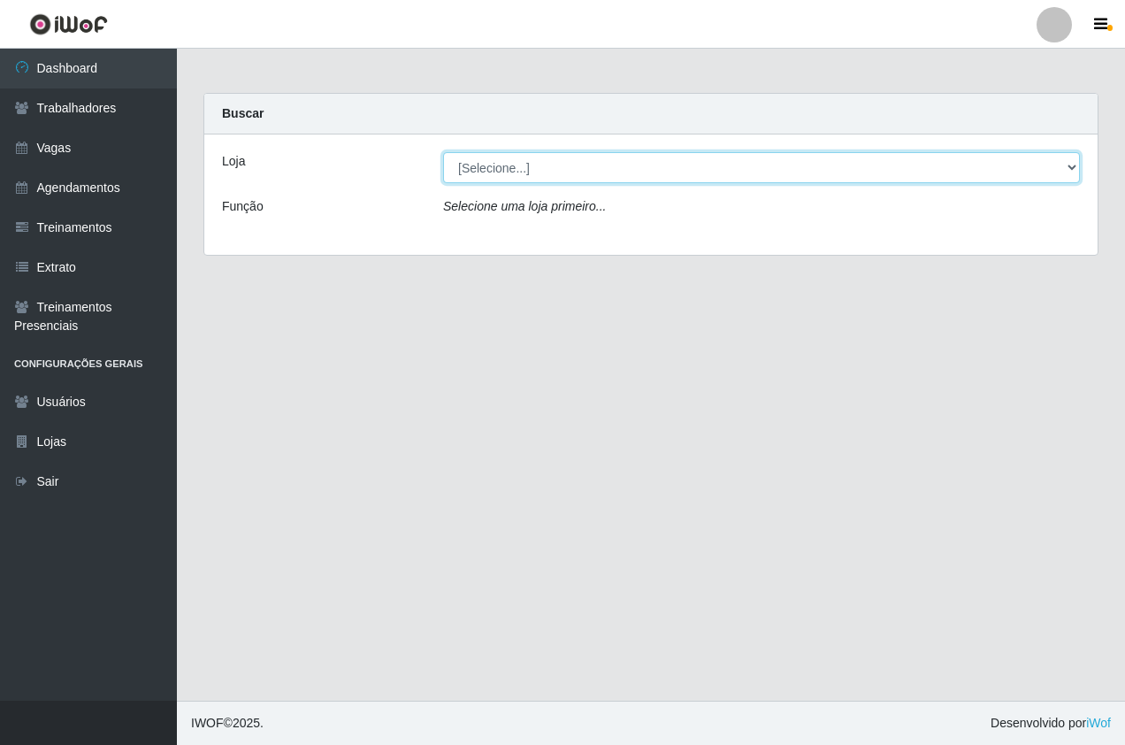
click at [587, 161] on select "[Selecione...] Pizza Nostra" at bounding box center [761, 167] width 637 height 31
select select "337"
click at [443, 152] on select "[Selecione...] Pizza Nostra" at bounding box center [761, 167] width 637 height 31
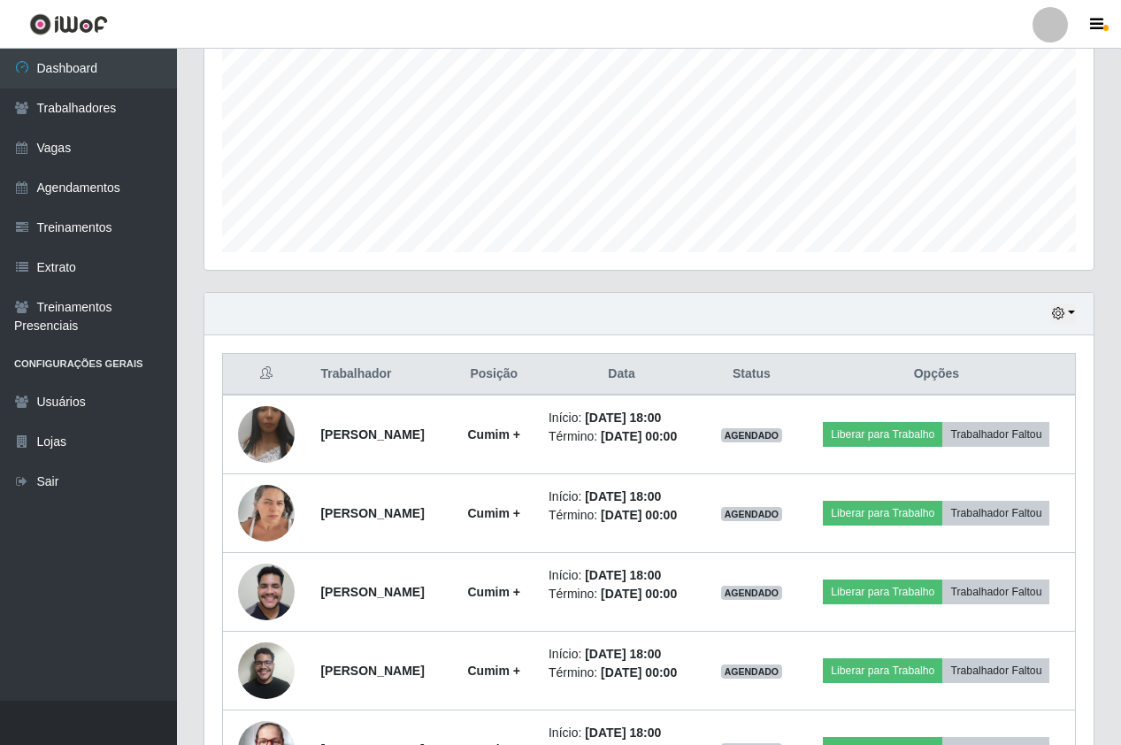
scroll to position [509, 0]
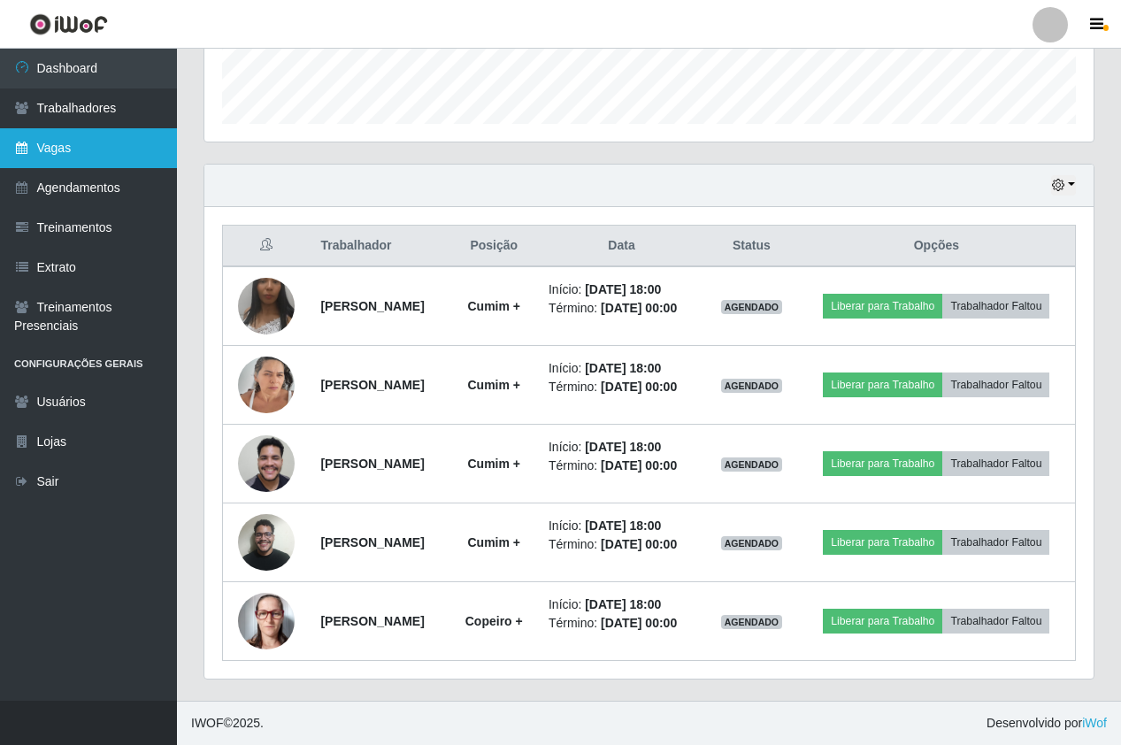
click at [85, 149] on link "Vagas" at bounding box center [88, 148] width 177 height 40
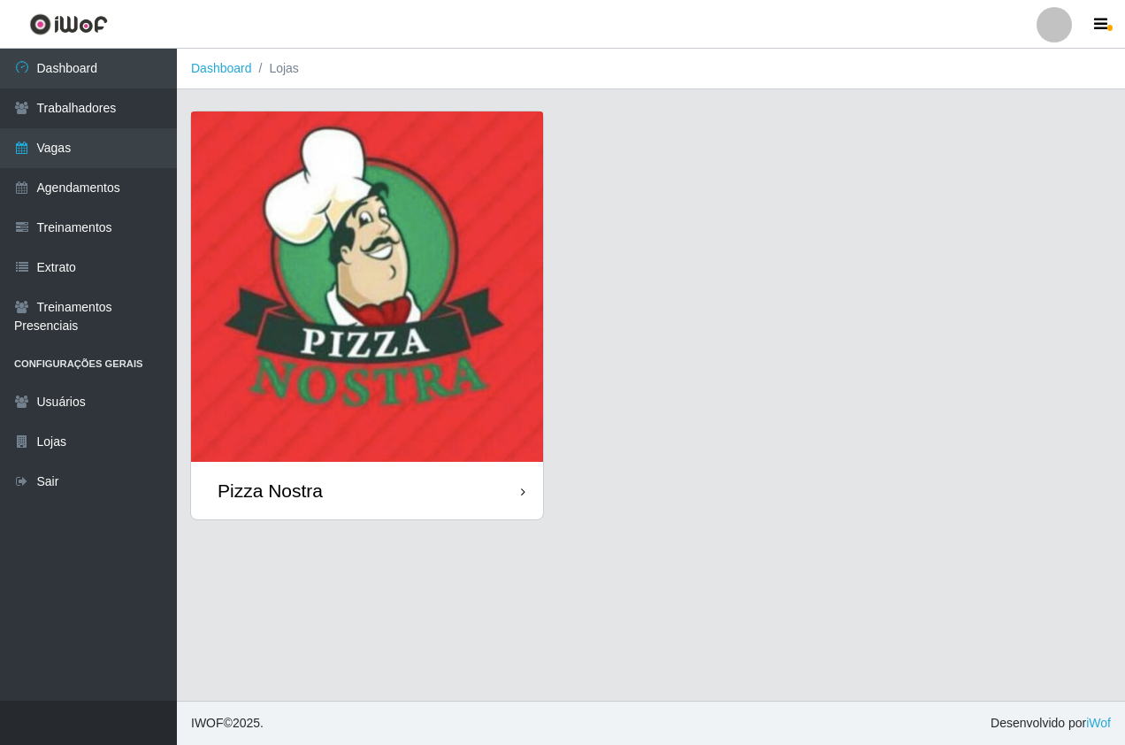
click at [525, 483] on div "Pizza Nostra" at bounding box center [367, 491] width 352 height 58
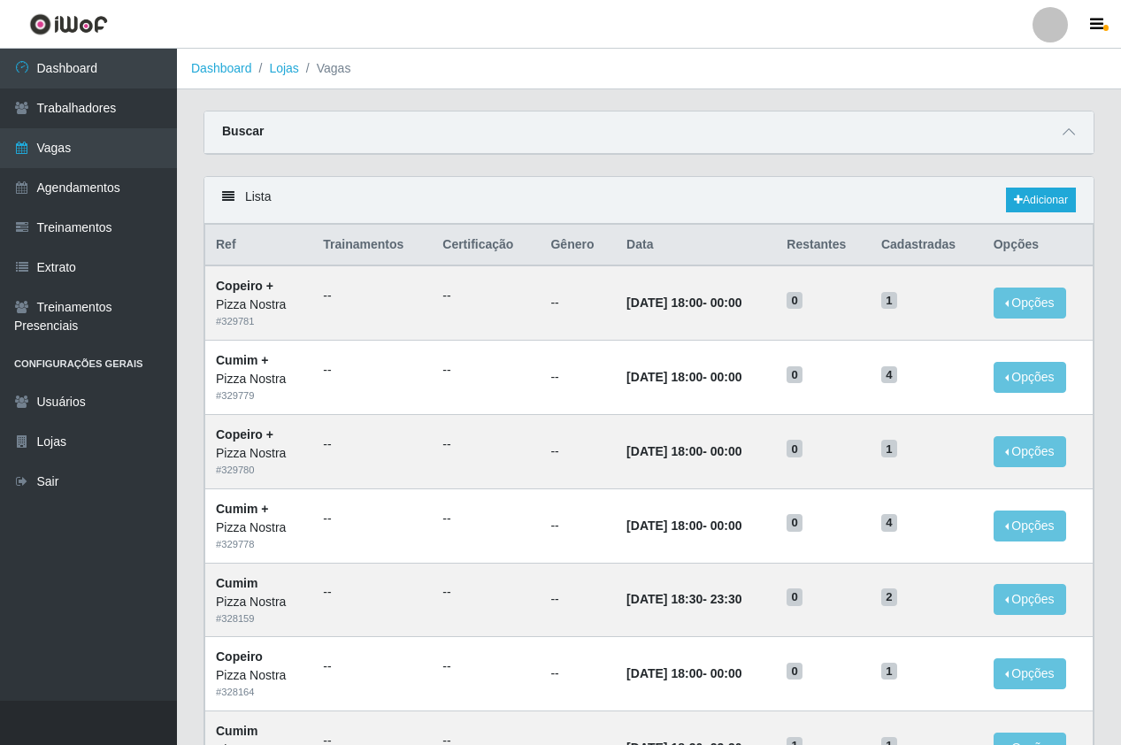
click at [761, 103] on main "Dashboard Lojas Vagas Carregando... Buscar Início em Término em Função [Selecio…" at bounding box center [649, 752] width 944 height 1406
click at [1046, 197] on link "Adicionar" at bounding box center [1041, 200] width 70 height 25
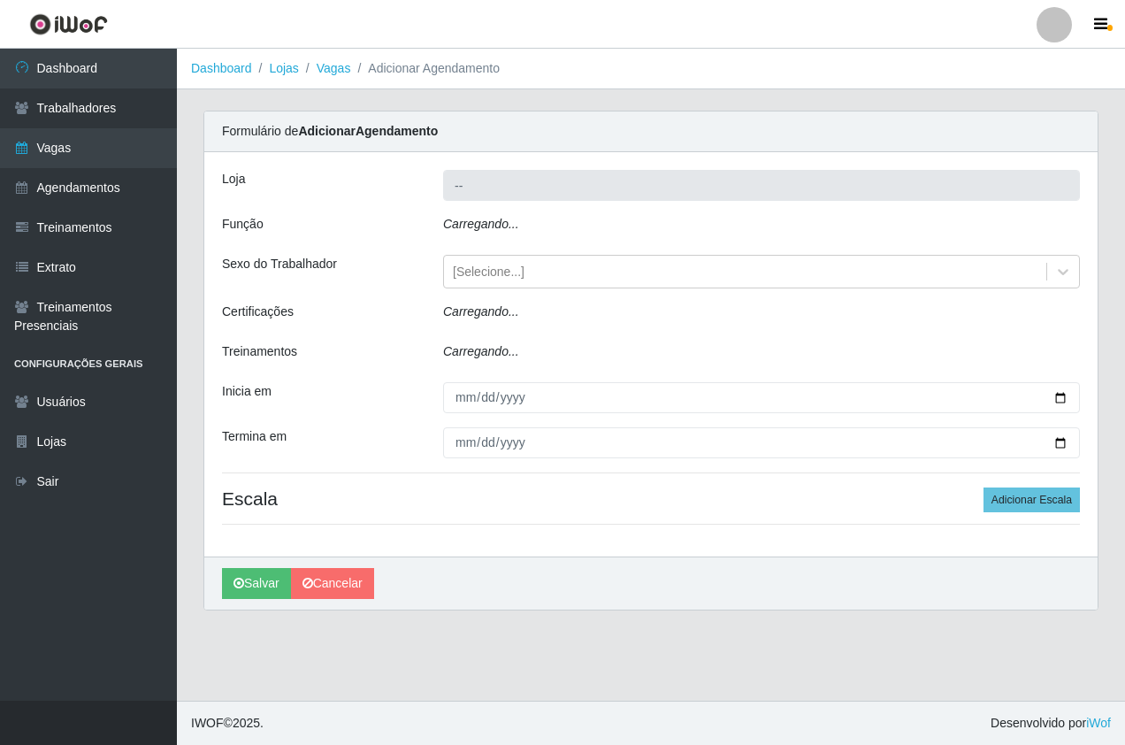
type input "Pizza Nostra"
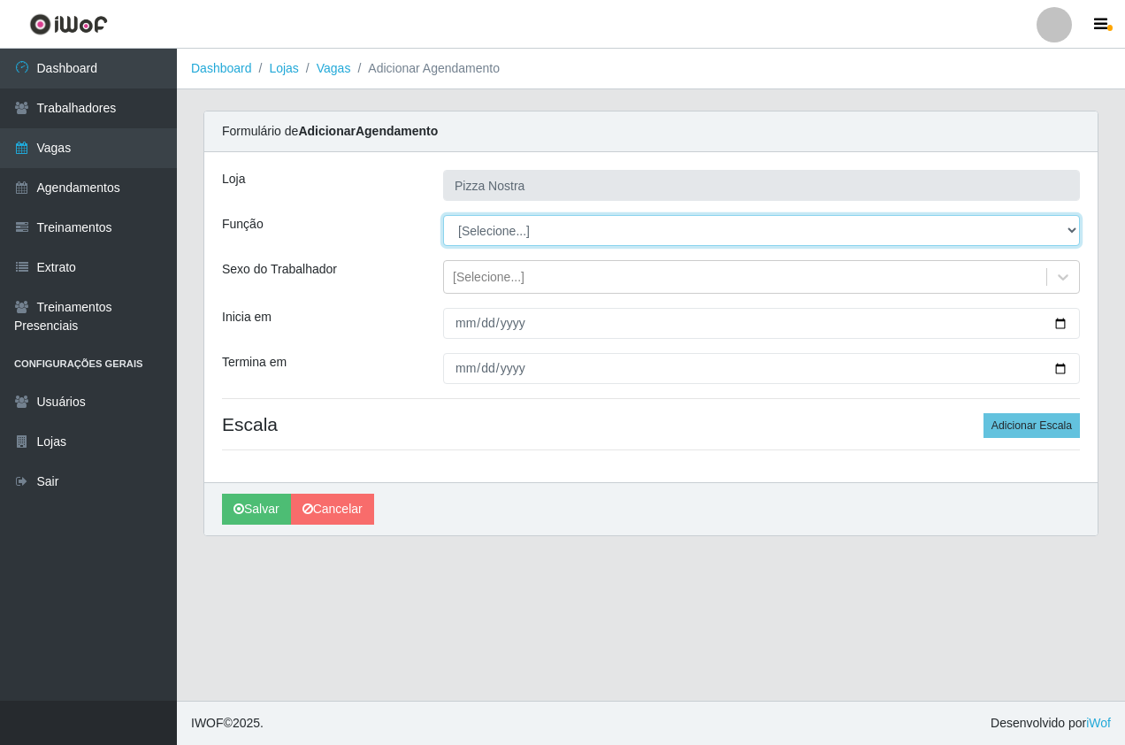
click at [541, 239] on select "[Selecione...] ASG ASG + ASG ++ Auxiliar de Cozinha Auxiliar de Cozinha + Auxil…" at bounding box center [761, 230] width 637 height 31
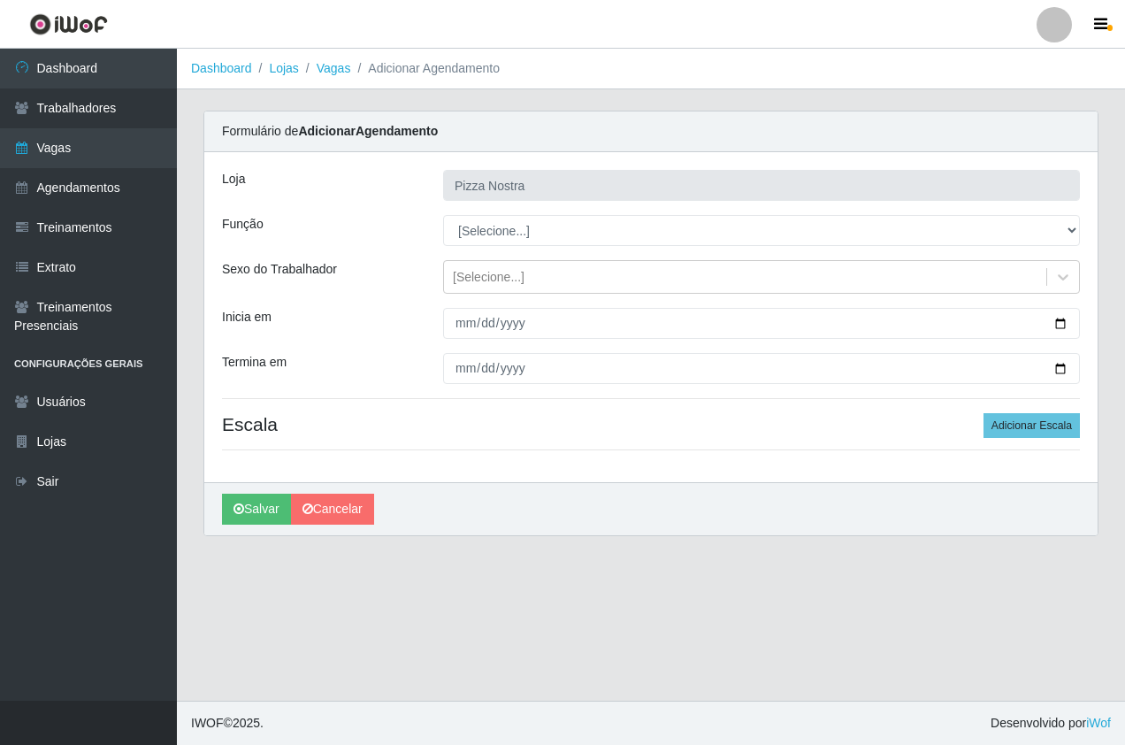
click at [569, 575] on main "Dashboard Lojas Vagas Adicionar Agendamento Carregando... Formulário de Adicion…" at bounding box center [651, 375] width 948 height 652
click at [538, 249] on div "Loja Pizza Nostra Função [Selecione...] ASG ASG + ASG ++ Auxiliar de Cozinha Au…" at bounding box center [650, 317] width 893 height 330
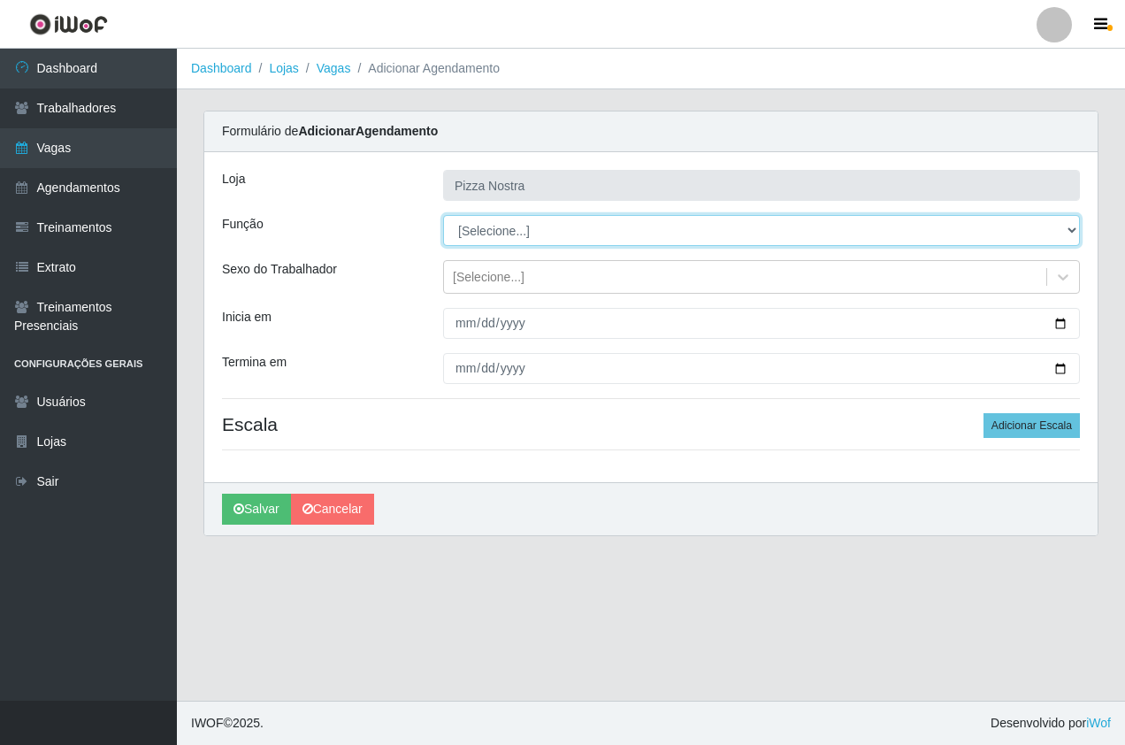
click at [535, 245] on select "[Selecione...] ASG ASG + ASG ++ Auxiliar de Cozinha Auxiliar de Cozinha + Auxil…" at bounding box center [761, 230] width 637 height 31
select select "17"
click at [443, 215] on select "[Selecione...] ASG ASG + ASG ++ Auxiliar de Cozinha Auxiliar de Cozinha + Auxil…" at bounding box center [761, 230] width 637 height 31
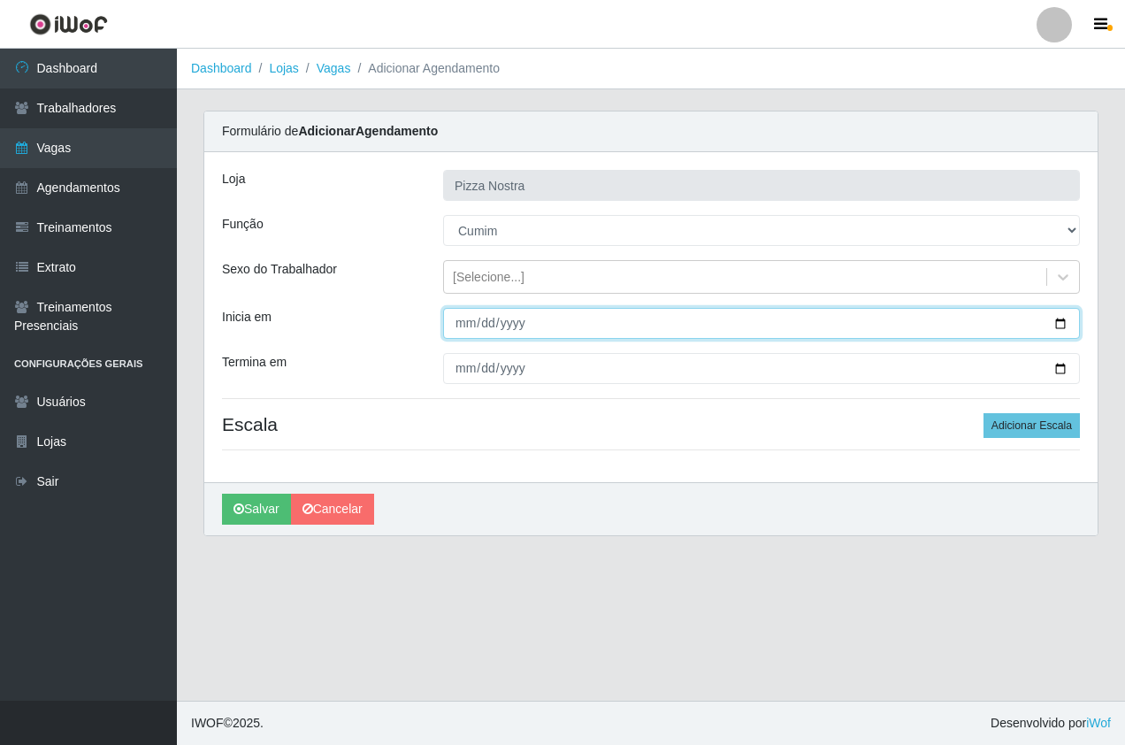
click at [469, 320] on input "Inicia em" at bounding box center [761, 323] width 637 height 31
type input "[DATE]"
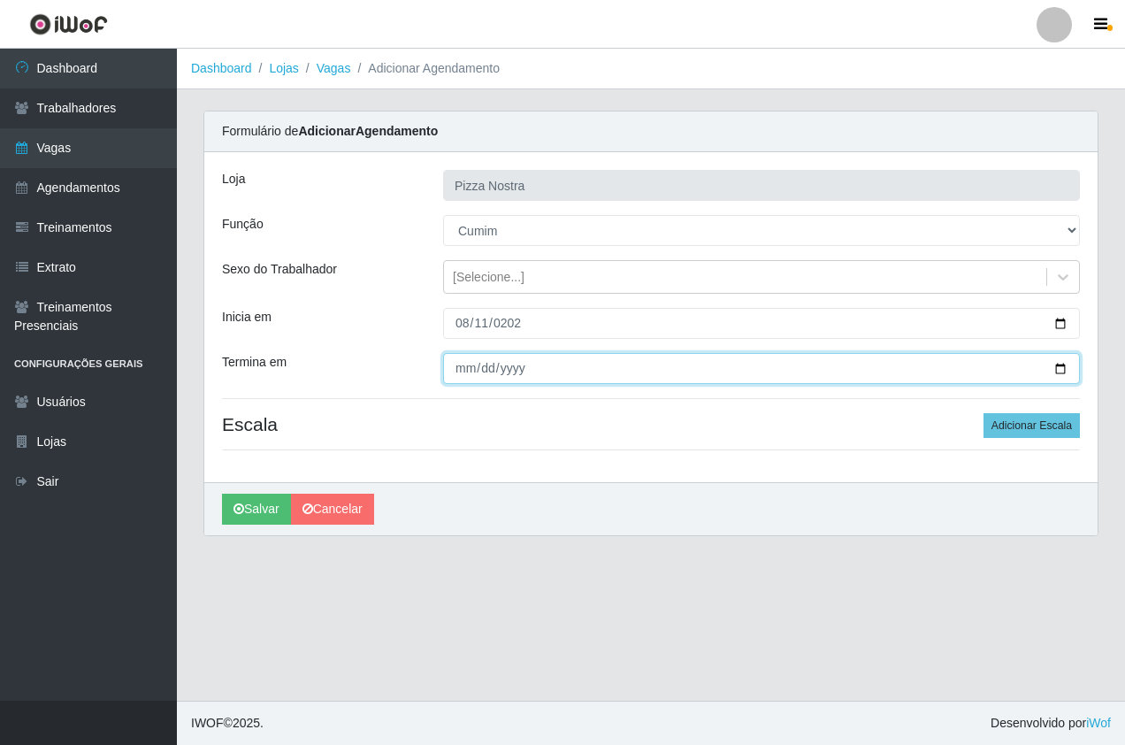
click at [463, 368] on input "Termina em" at bounding box center [761, 368] width 637 height 31
type input "[DATE]"
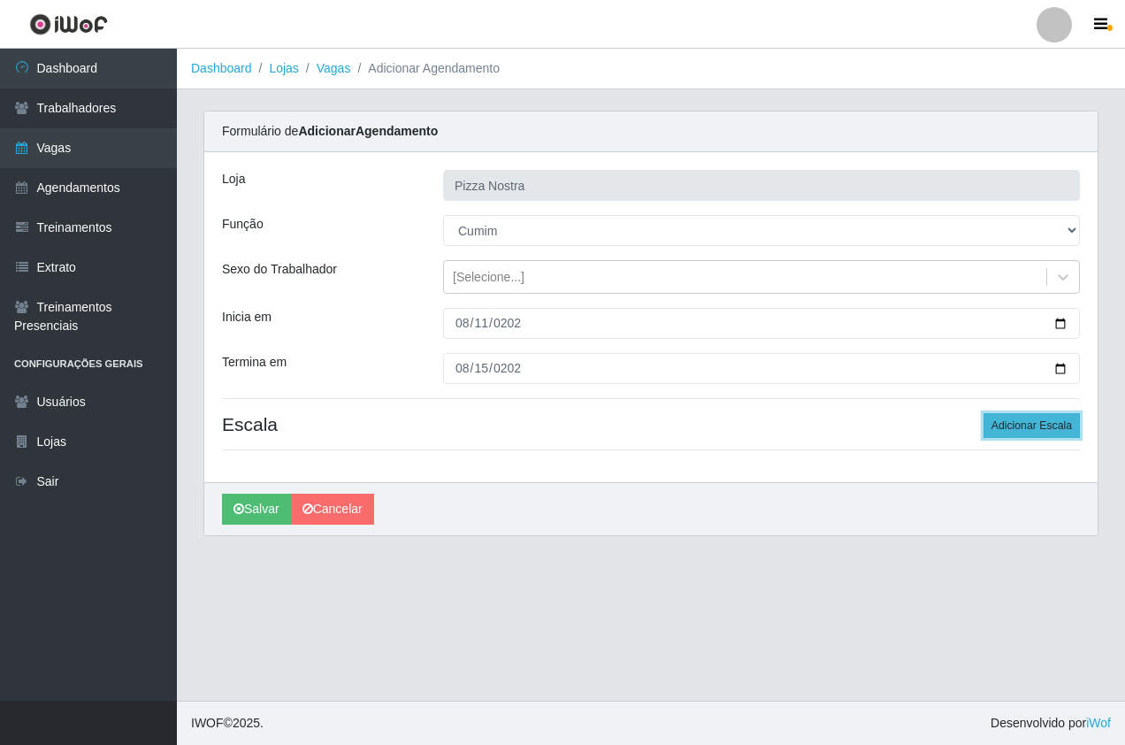
click at [1014, 429] on button "Adicionar Escala" at bounding box center [1032, 425] width 96 height 25
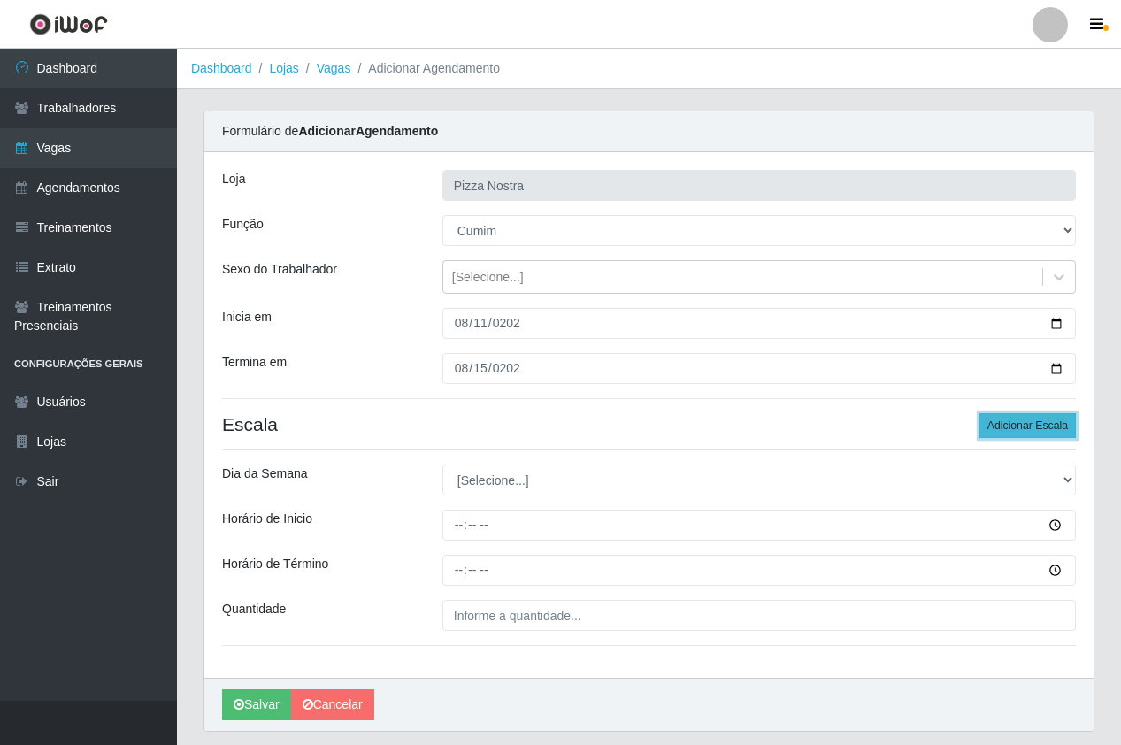
click at [1014, 429] on button "Adicionar Escala" at bounding box center [1027, 425] width 96 height 25
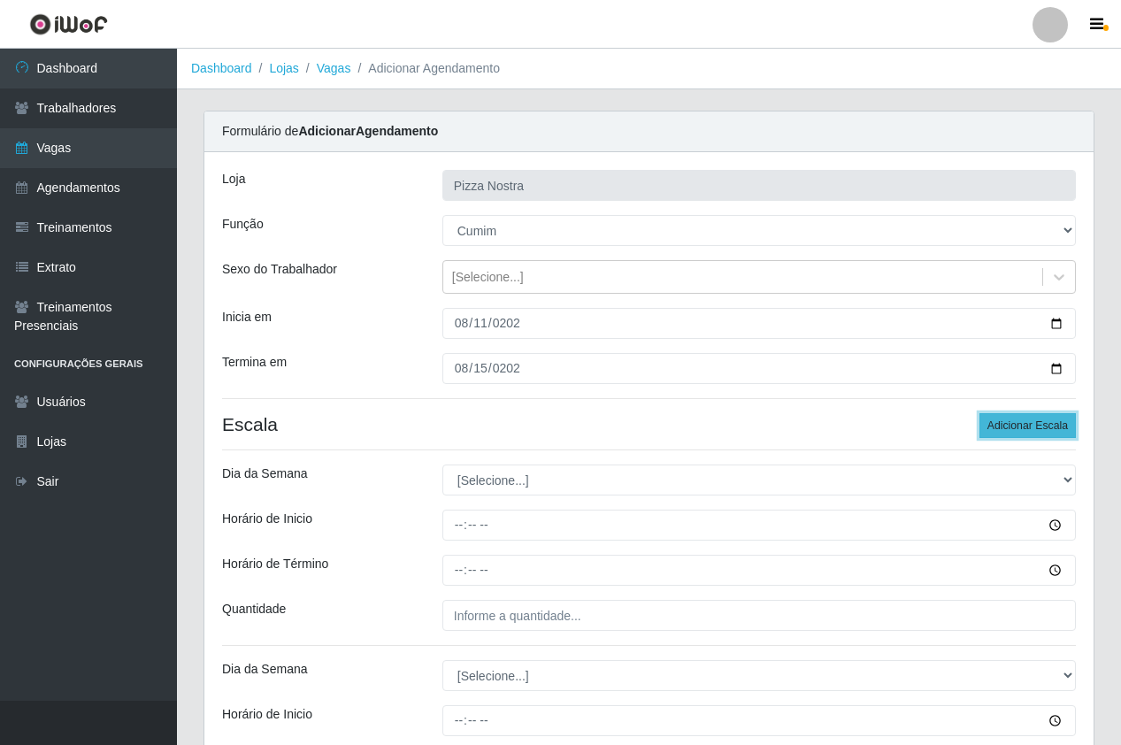
click at [1014, 429] on button "Adicionar Escala" at bounding box center [1027, 425] width 96 height 25
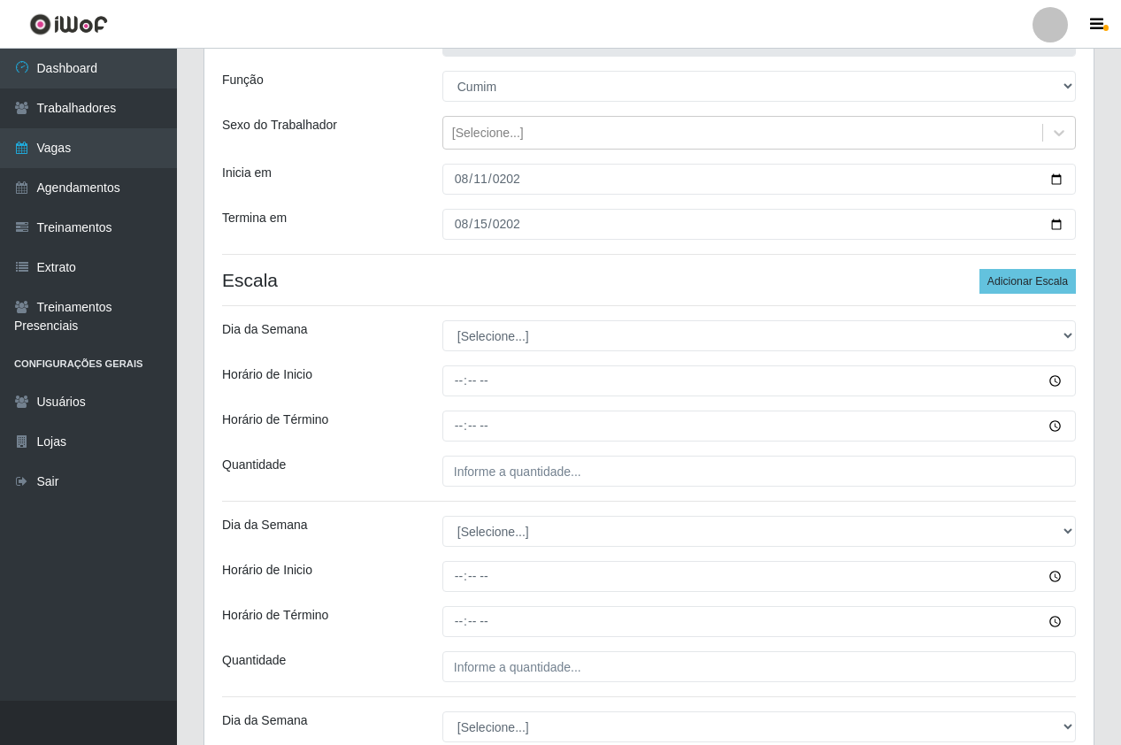
scroll to position [265, 0]
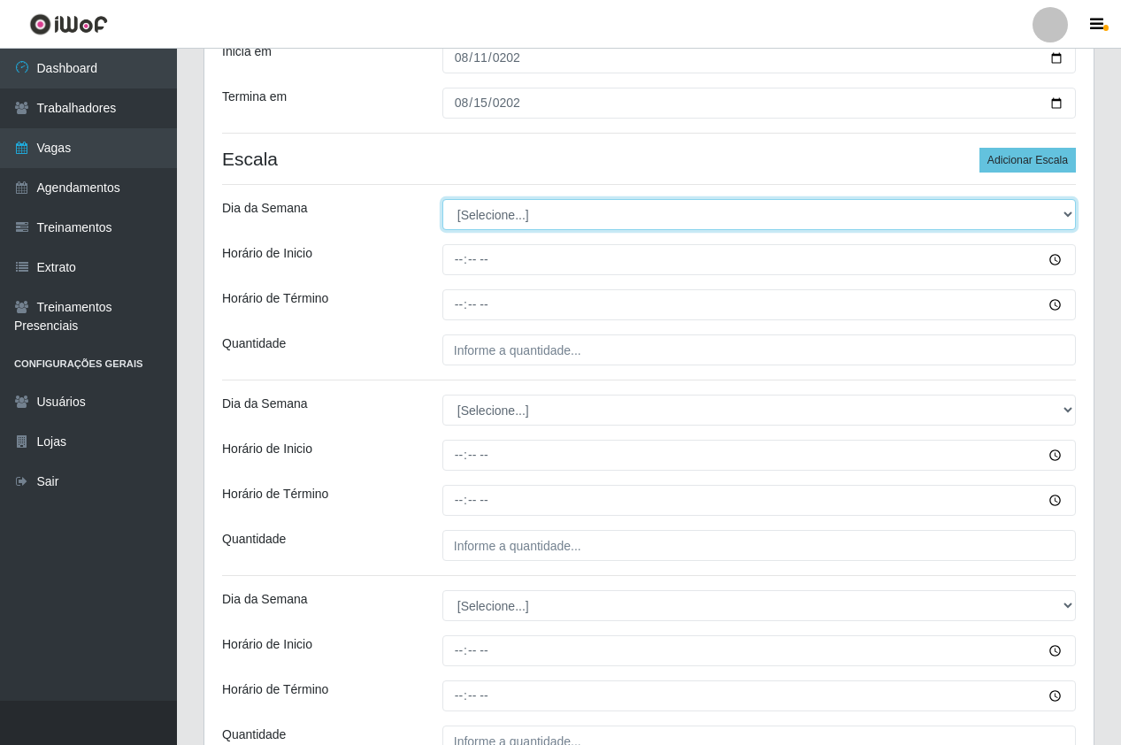
click at [536, 206] on select "[Selecione...] Segunda Terça Quarta Quinta Sexta Sábado Domingo" at bounding box center [758, 214] width 633 height 31
select select "1"
click at [442, 199] on select "[Selecione...] Segunda Terça Quarta Quinta Sexta Sábado Domingo" at bounding box center [758, 214] width 633 height 31
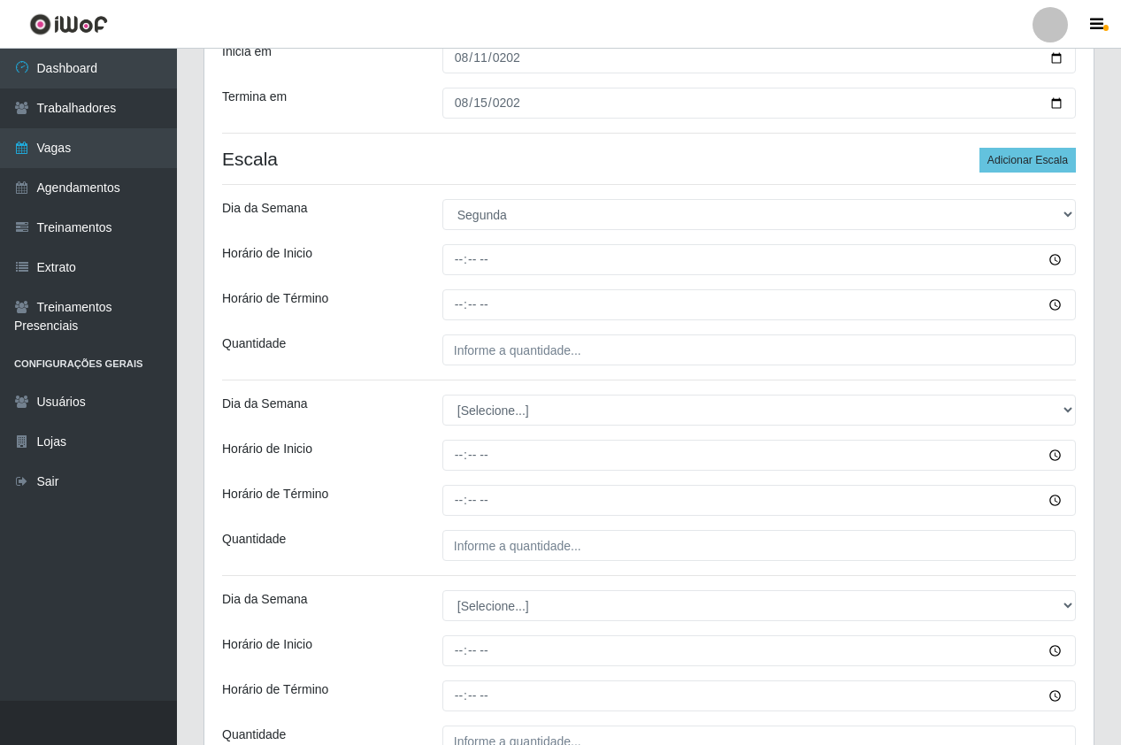
click at [438, 259] on div at bounding box center [759, 259] width 660 height 31
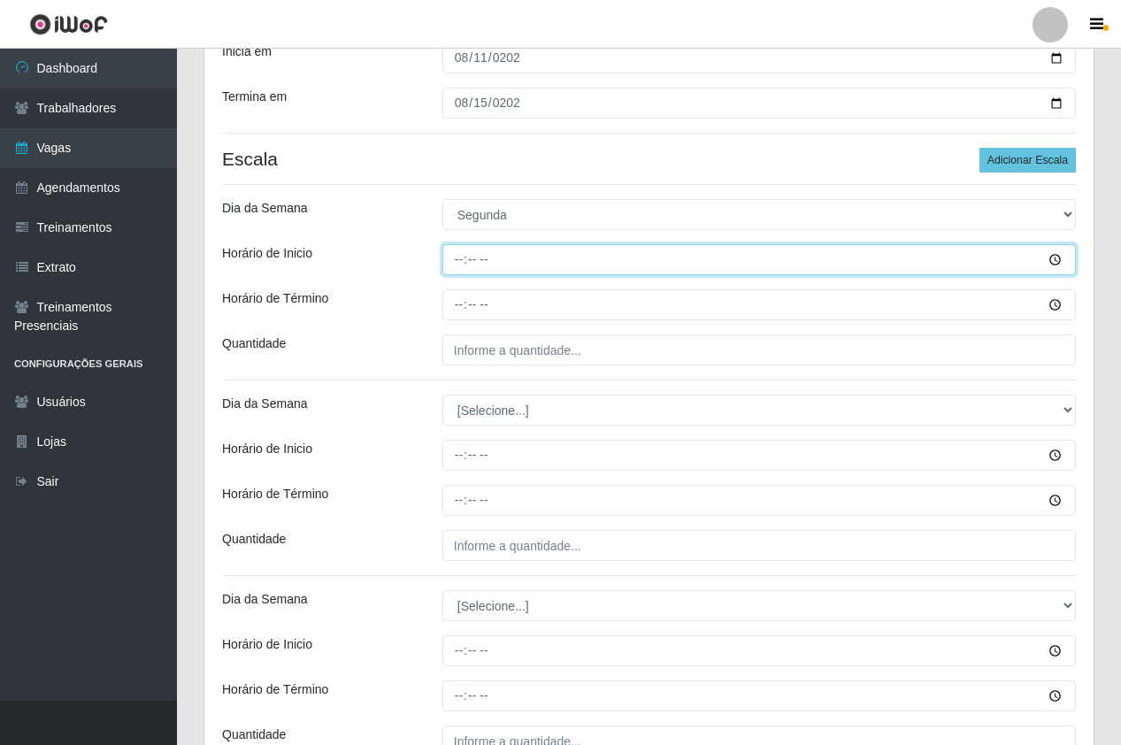
click at [455, 262] on input "Horário de Inicio" at bounding box center [758, 259] width 633 height 31
type input "18:30"
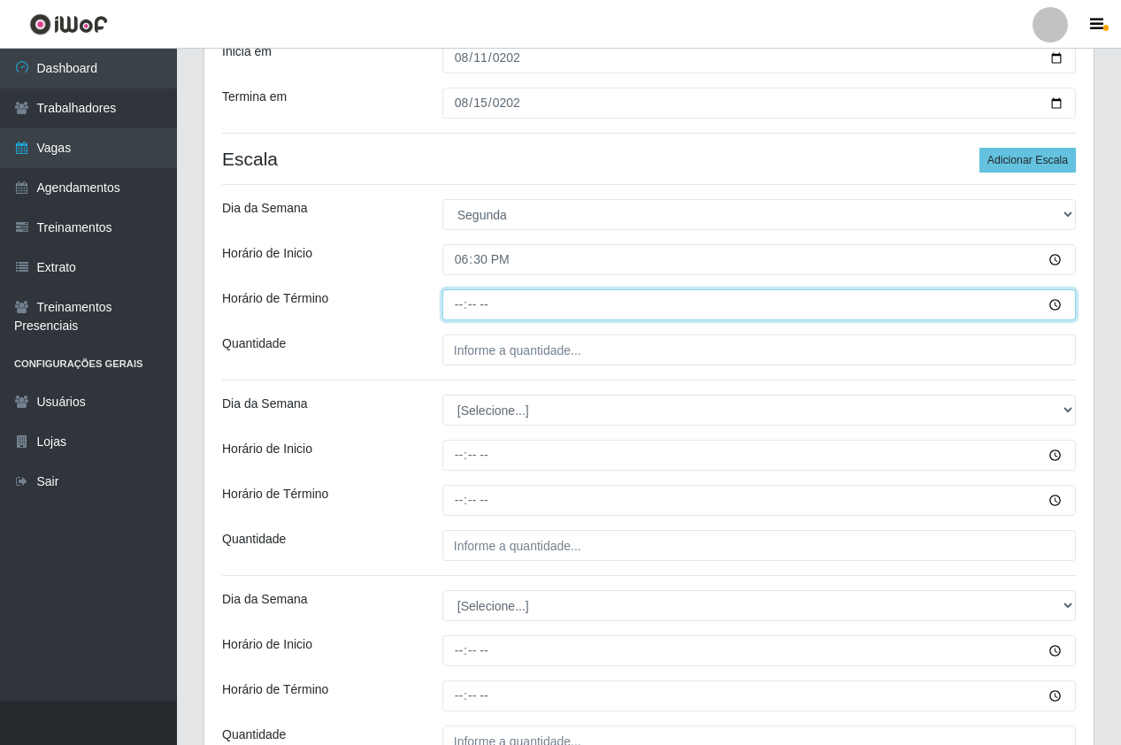
click at [456, 301] on input "Horário de Término" at bounding box center [758, 304] width 633 height 31
type input "23:30"
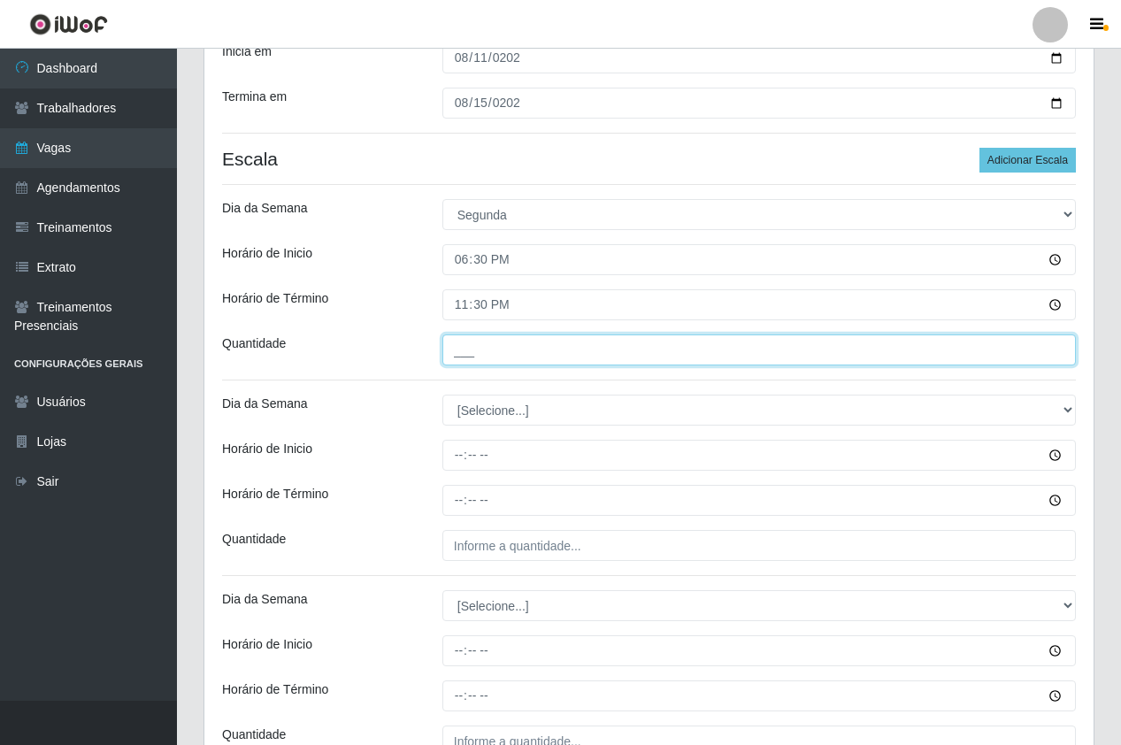
click at [527, 364] on input "___" at bounding box center [758, 349] width 633 height 31
type input "1__"
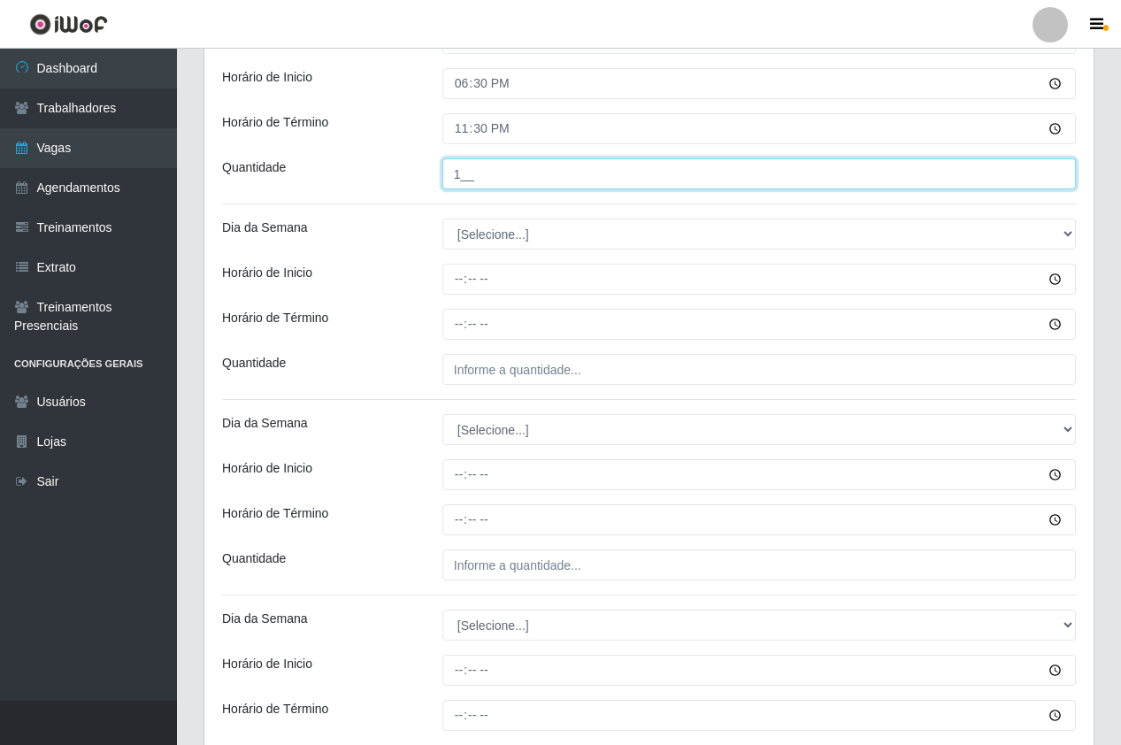
scroll to position [442, 0]
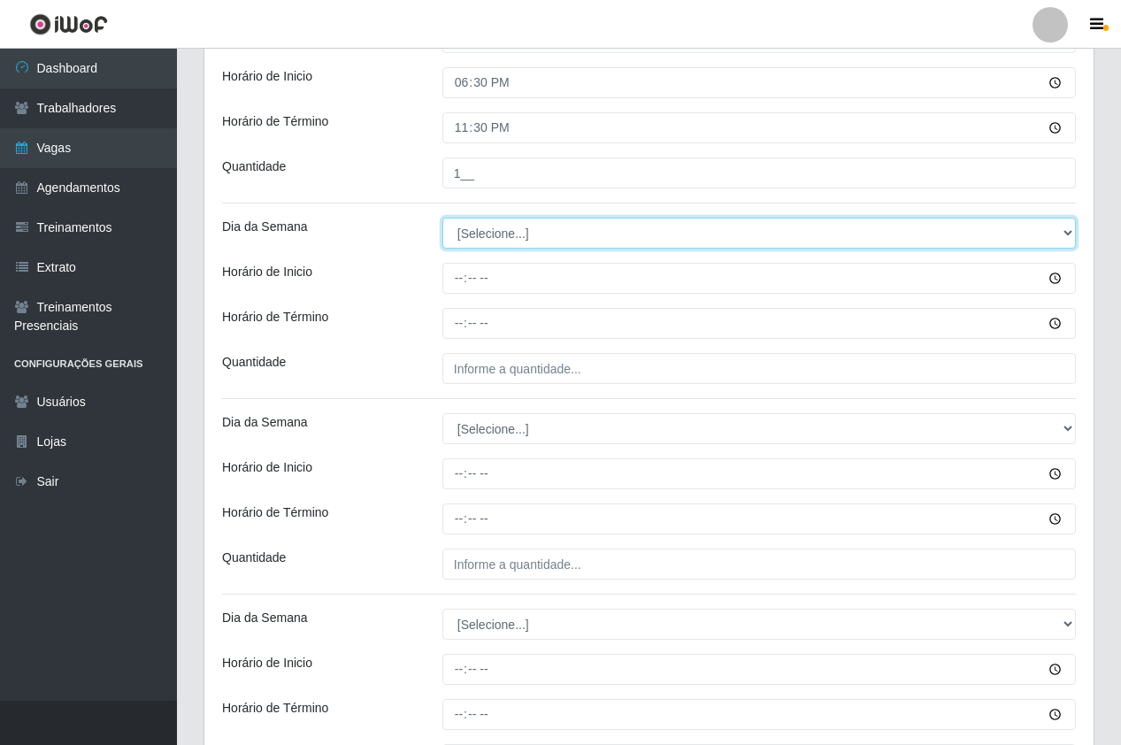
click at [526, 231] on select "[Selecione...] Segunda Terça Quarta Quinta Sexta Sábado Domingo" at bounding box center [758, 233] width 633 height 31
select select "2"
click at [442, 218] on select "[Selecione...] Segunda Terça Quarta Quinta Sexta Sábado Domingo" at bounding box center [758, 233] width 633 height 31
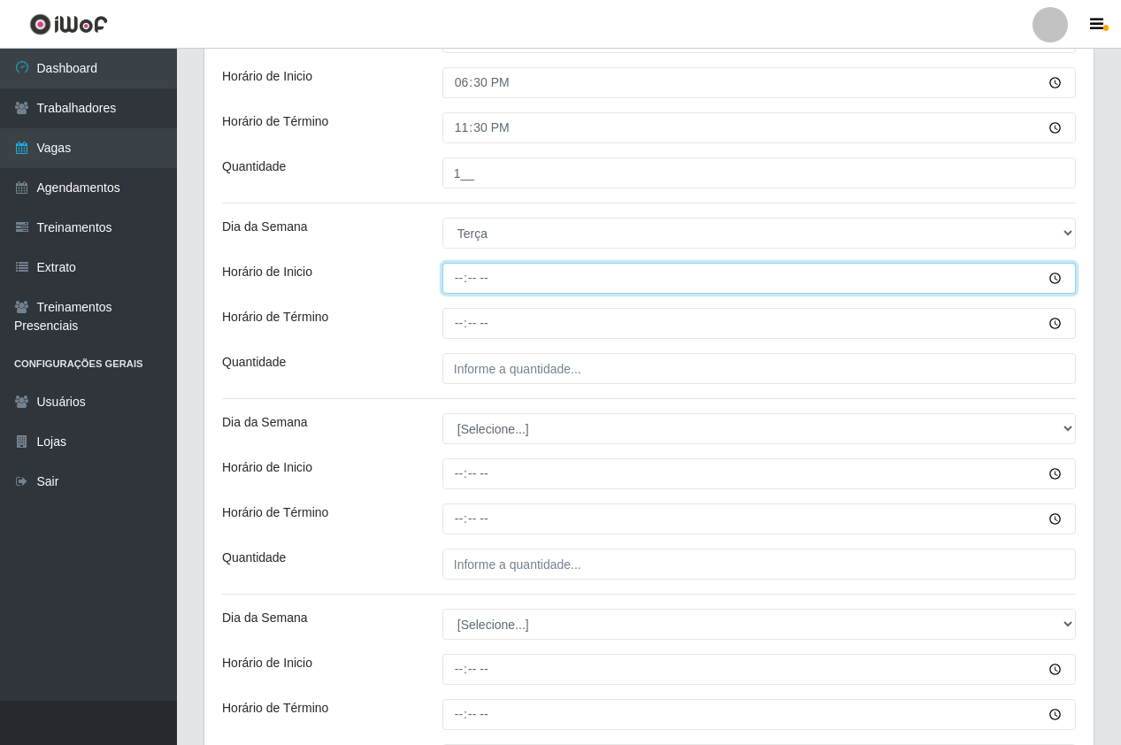
click at [452, 286] on input "Horário de Inicio" at bounding box center [758, 278] width 633 height 31
type input "18:30"
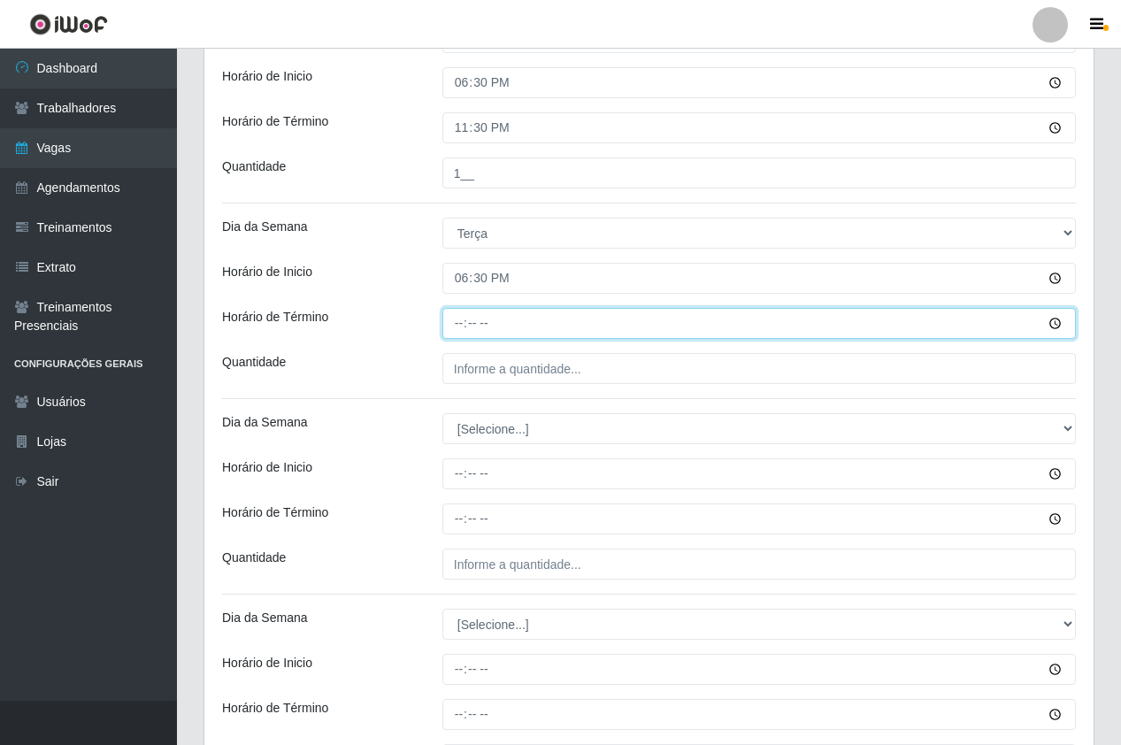
click at [464, 331] on input "Horário de Término" at bounding box center [758, 323] width 633 height 31
type input "23:30"
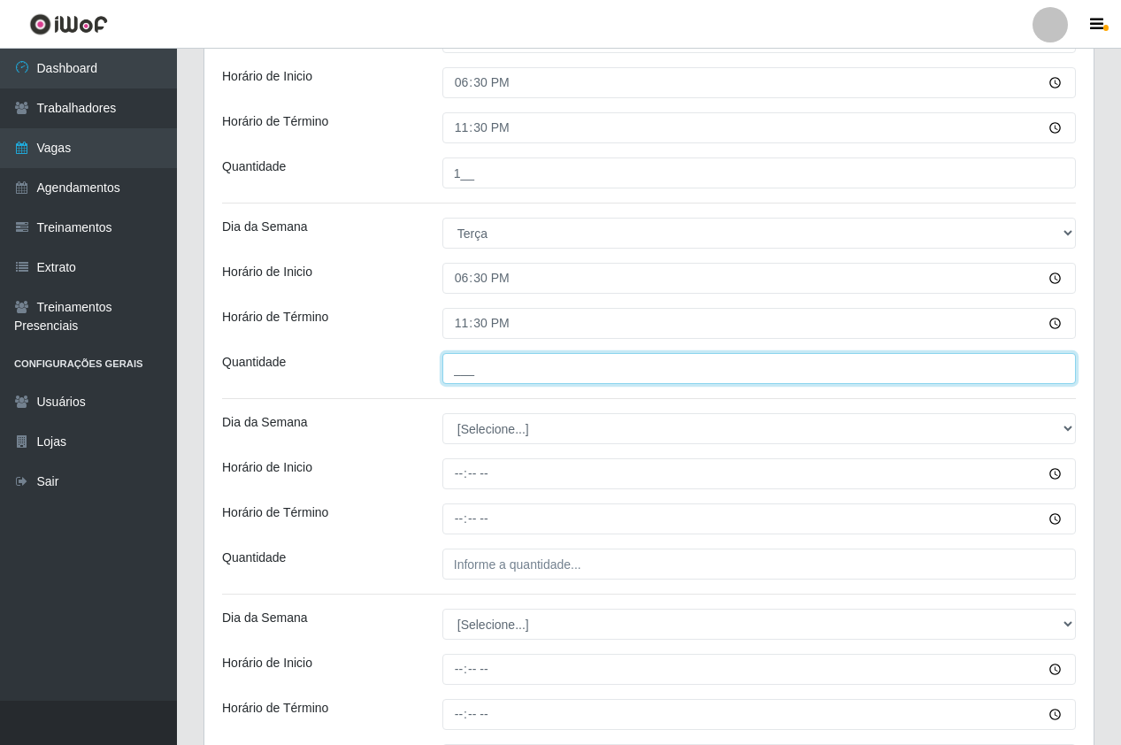
click at [570, 372] on input "___" at bounding box center [758, 368] width 633 height 31
type input "1__"
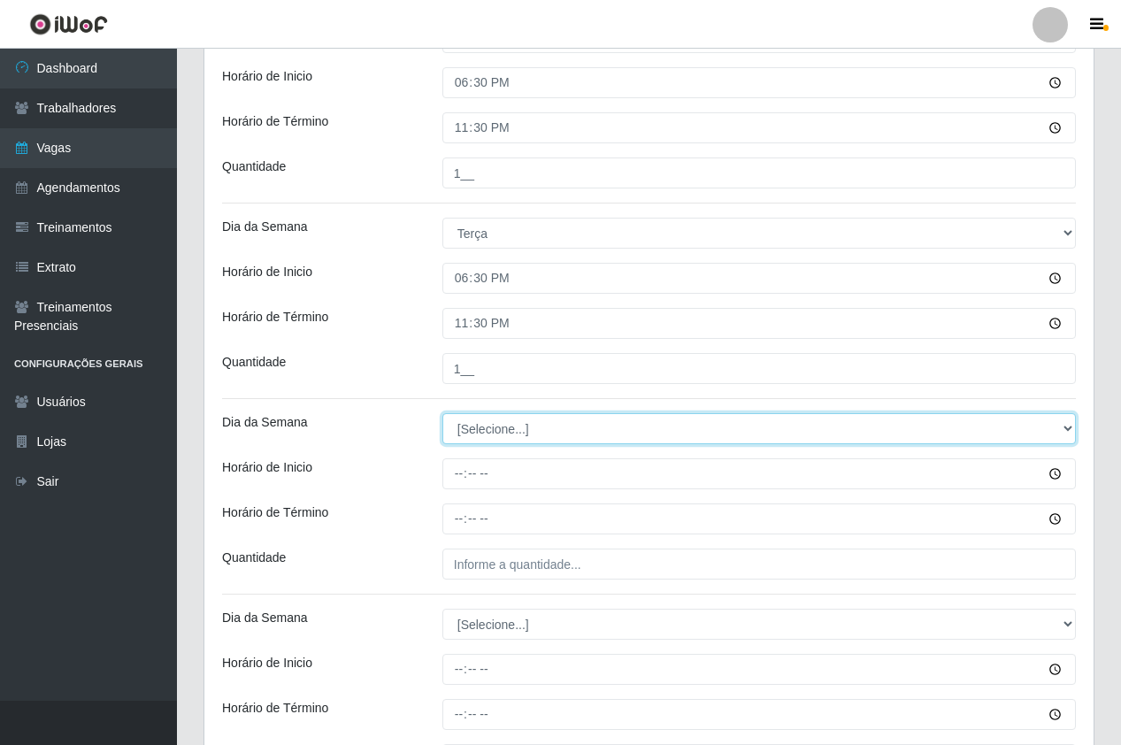
click at [531, 424] on select "[Selecione...] Segunda Terça Quarta Quinta Sexta Sábado Domingo" at bounding box center [758, 428] width 633 height 31
select select "3"
click at [442, 413] on select "[Selecione...] Segunda Terça Quarta Quinta Sexta Sábado Domingo" at bounding box center [758, 428] width 633 height 31
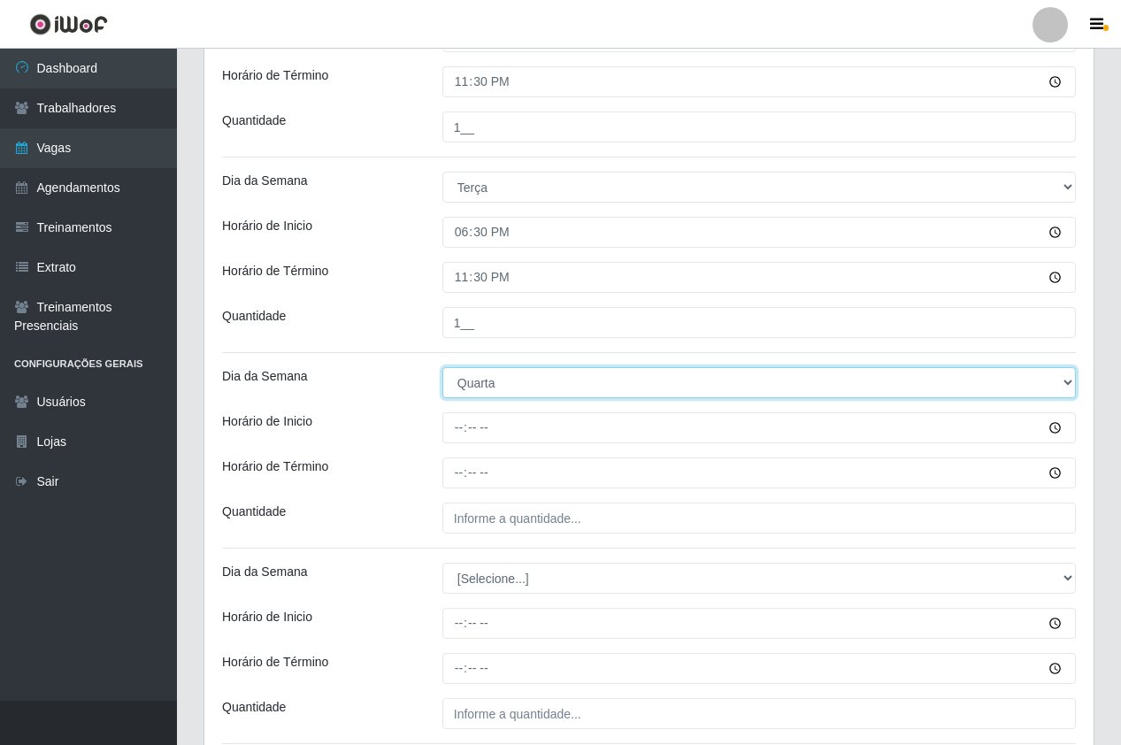
scroll to position [531, 0]
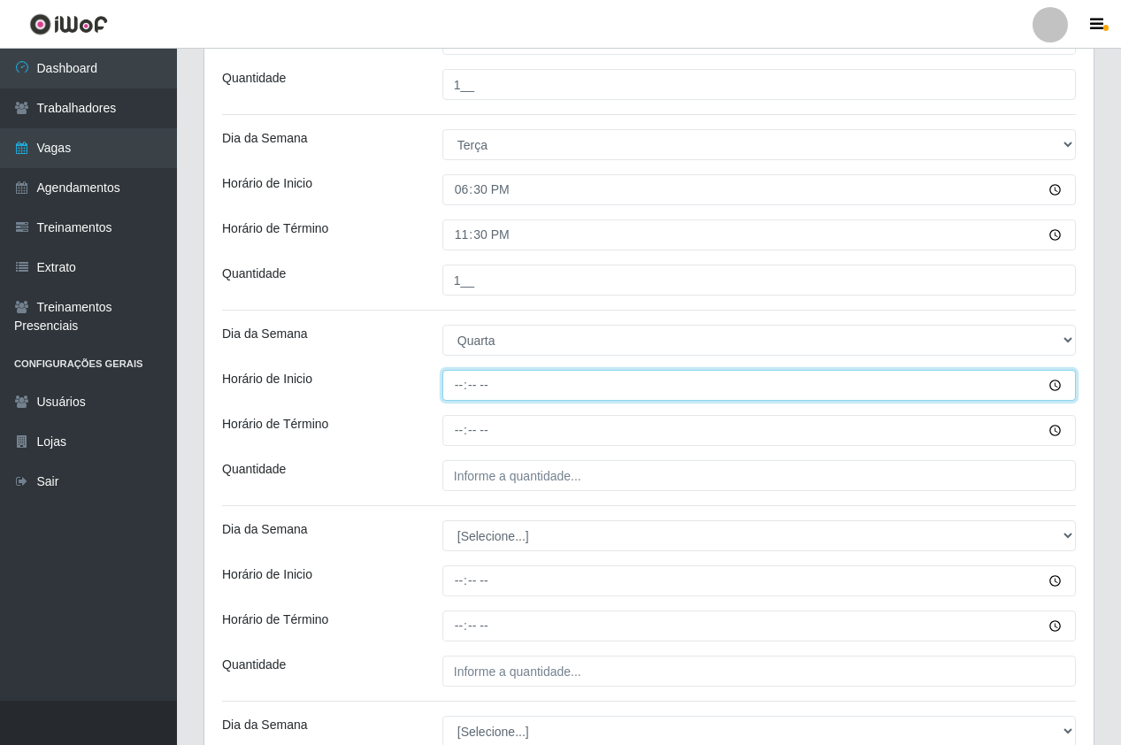
click at [464, 379] on input "Horário de Inicio" at bounding box center [758, 385] width 633 height 31
type input "18:30"
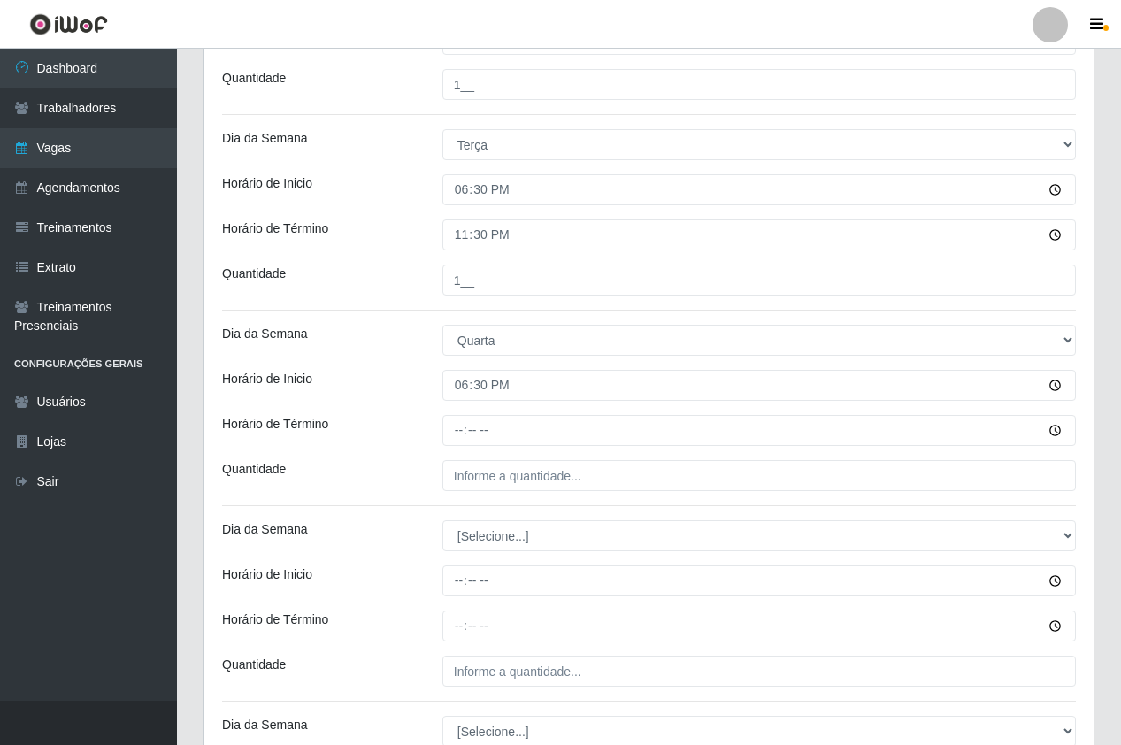
click at [463, 403] on div "Loja Pizza Nostra Função [Selecione...] ASG ASG + ASG ++ Auxiliar de Cozinha Au…" at bounding box center [648, 274] width 889 height 1307
click at [463, 449] on div "Loja Pizza Nostra Função [Selecione...] ASG ASG + ASG ++ Auxiliar de Cozinha Au…" at bounding box center [648, 274] width 889 height 1307
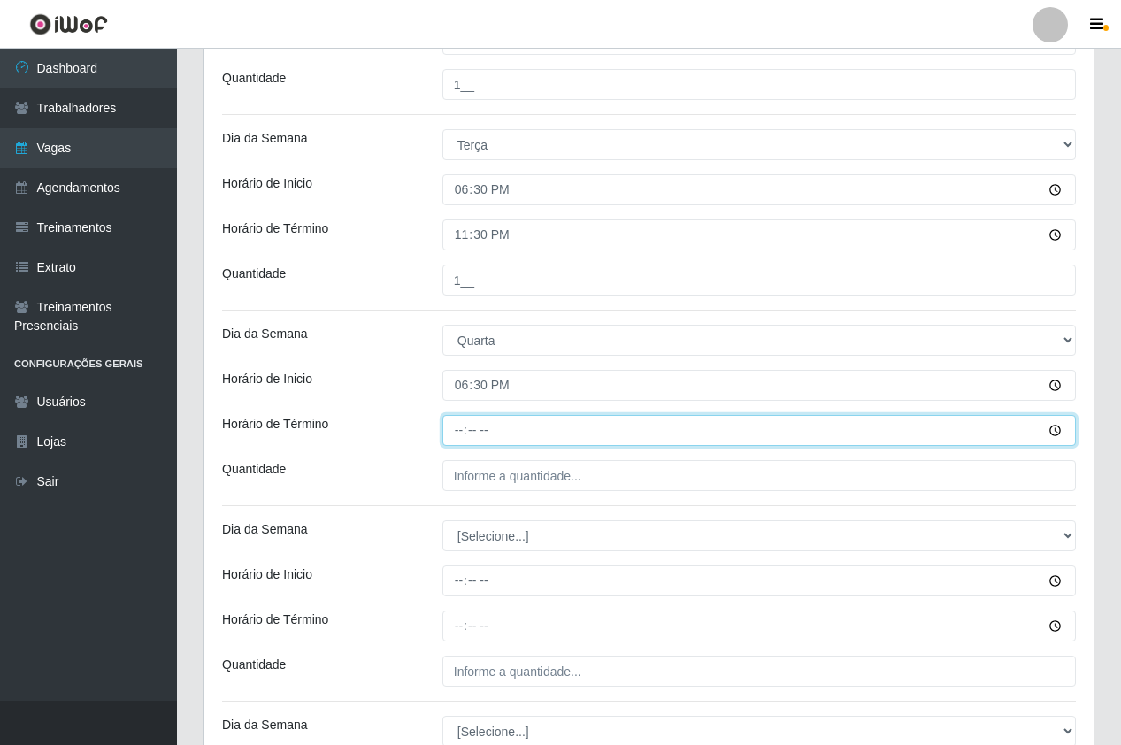
click at [461, 432] on input "Horário de Término" at bounding box center [758, 430] width 633 height 31
type input "23:30"
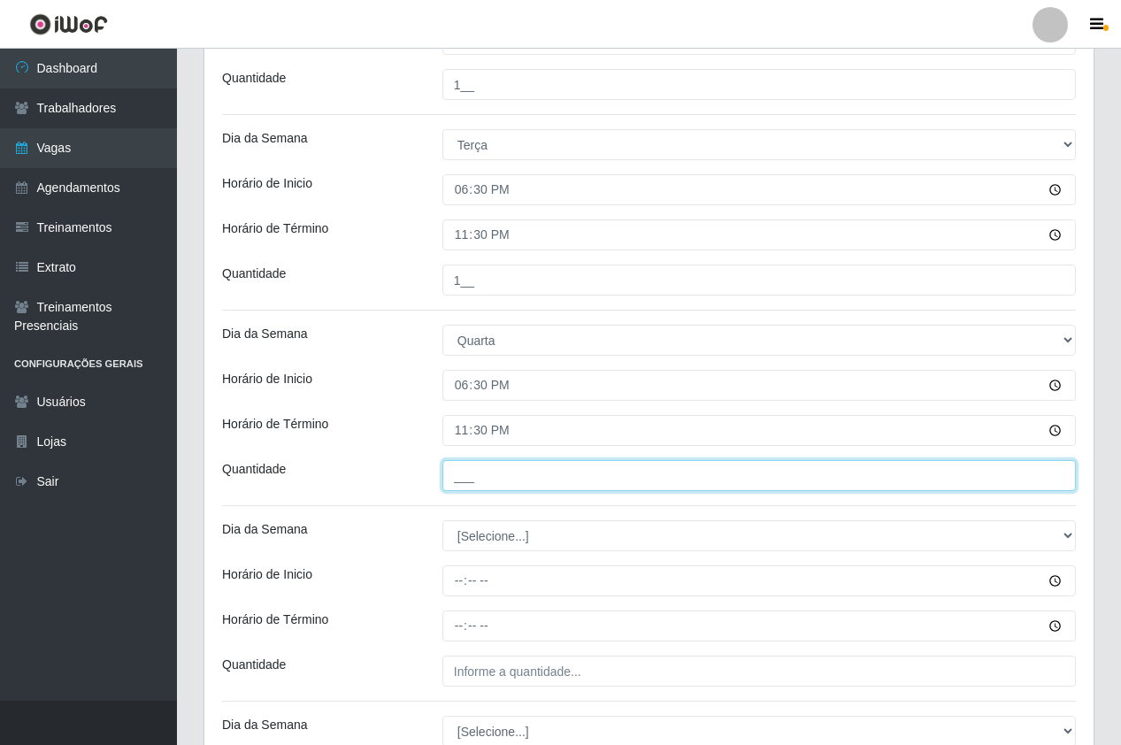
click at [525, 483] on input "___" at bounding box center [758, 475] width 633 height 31
type input "1__"
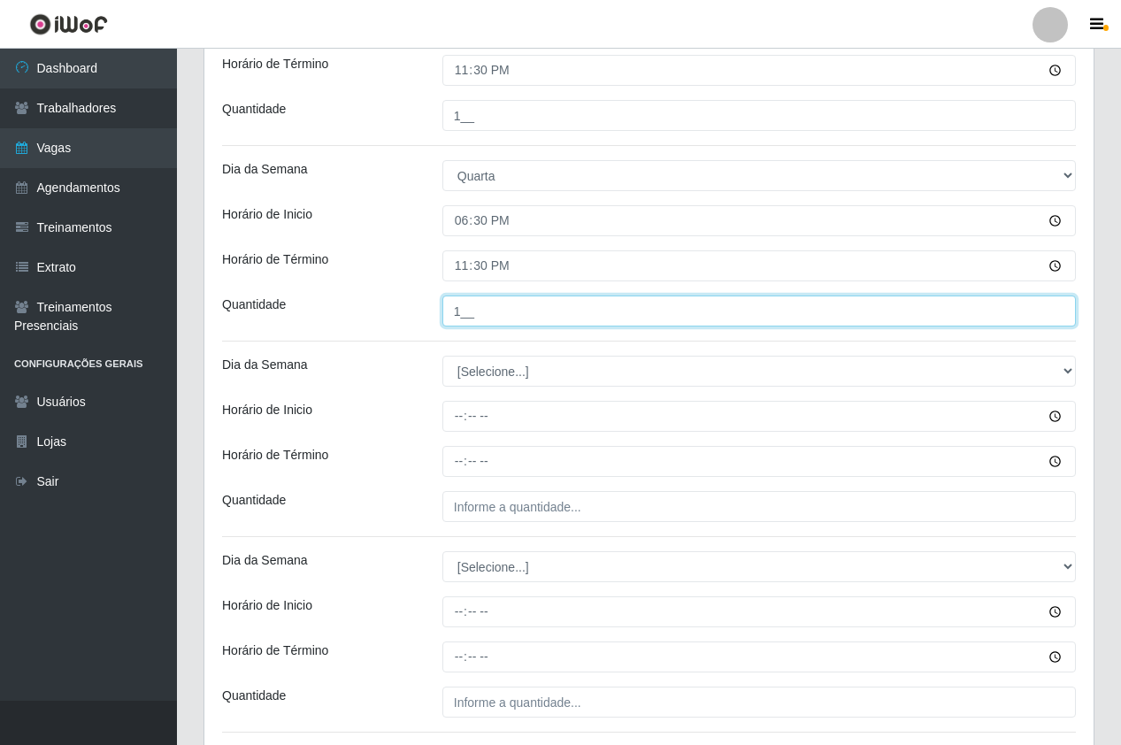
scroll to position [708, 0]
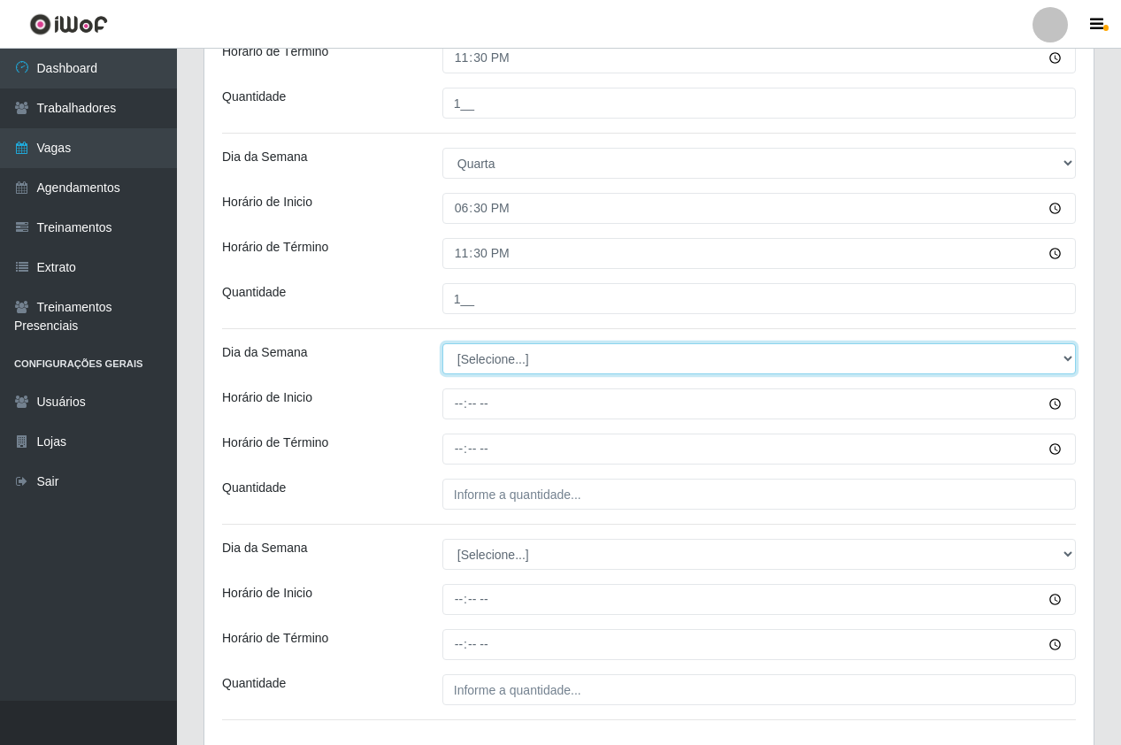
click at [478, 355] on select "[Selecione...] Segunda Terça Quarta Quinta Sexta Sábado Domingo" at bounding box center [758, 358] width 633 height 31
select select "4"
click at [442, 343] on select "[Selecione...] Segunda Terça Quarta Quinta Sexta Sábado Domingo" at bounding box center [758, 358] width 633 height 31
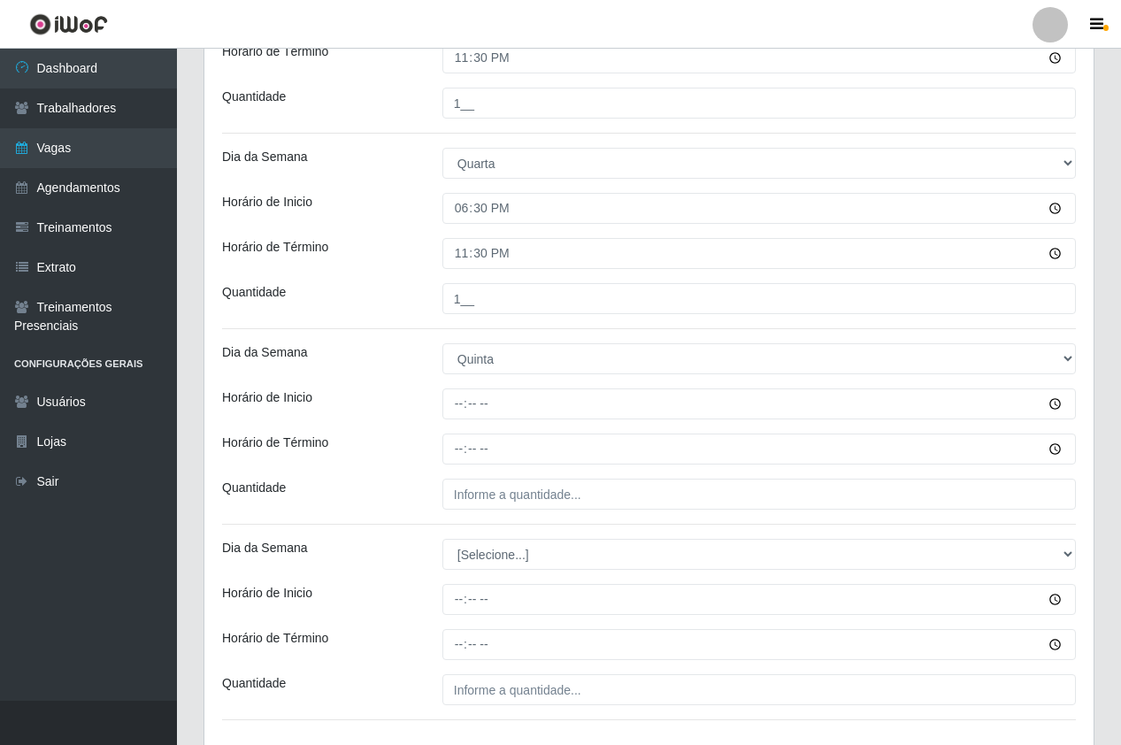
click at [460, 387] on div "Loja Pizza Nostra Função [Selecione...] ASG ASG + ASG ++ Auxiliar de Cozinha Au…" at bounding box center [648, 97] width 889 height 1307
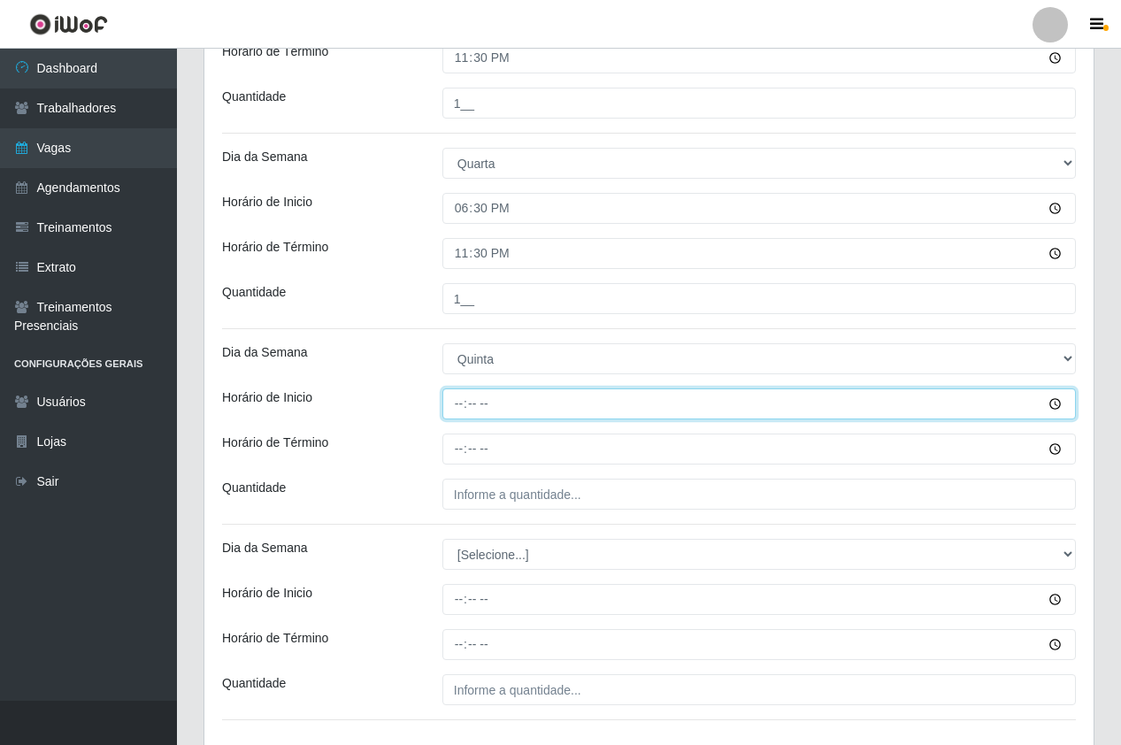
click at [459, 392] on input "Horário de Inicio" at bounding box center [758, 403] width 633 height 31
type input "18:30"
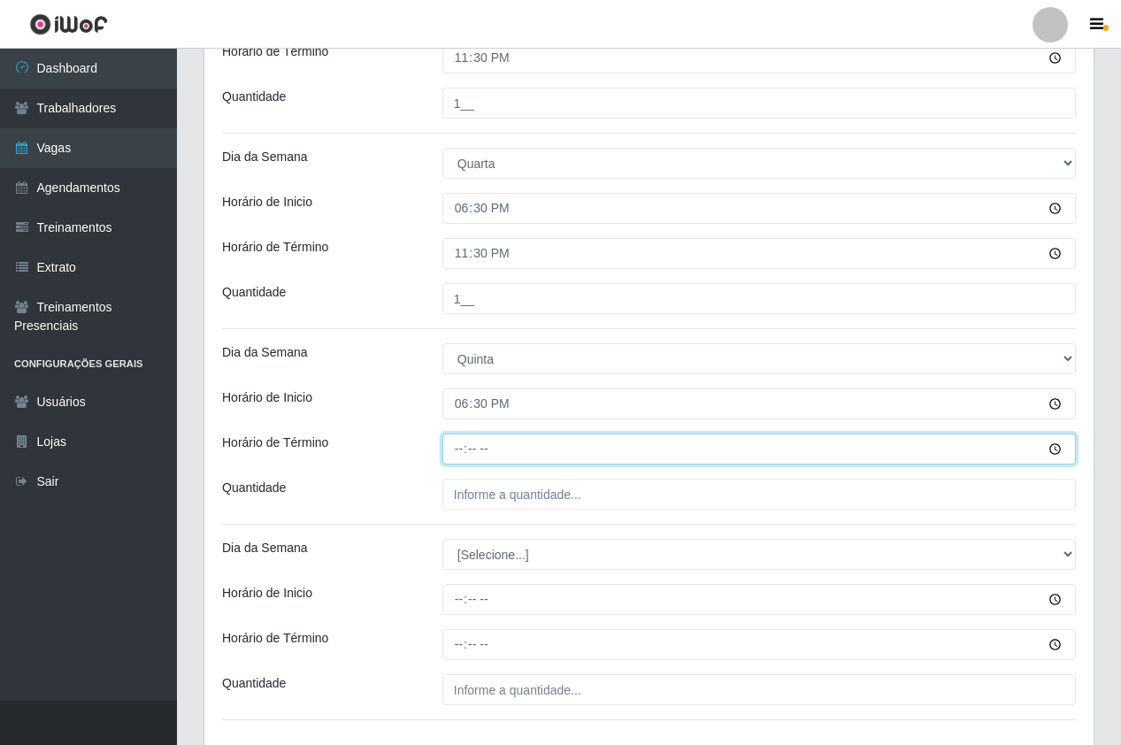
click at [468, 456] on input "Horário de Término" at bounding box center [758, 448] width 633 height 31
click at [464, 449] on input "Horário de Término" at bounding box center [758, 448] width 633 height 31
click at [457, 448] on input "Horário de Término" at bounding box center [758, 448] width 633 height 31
type input "23:30"
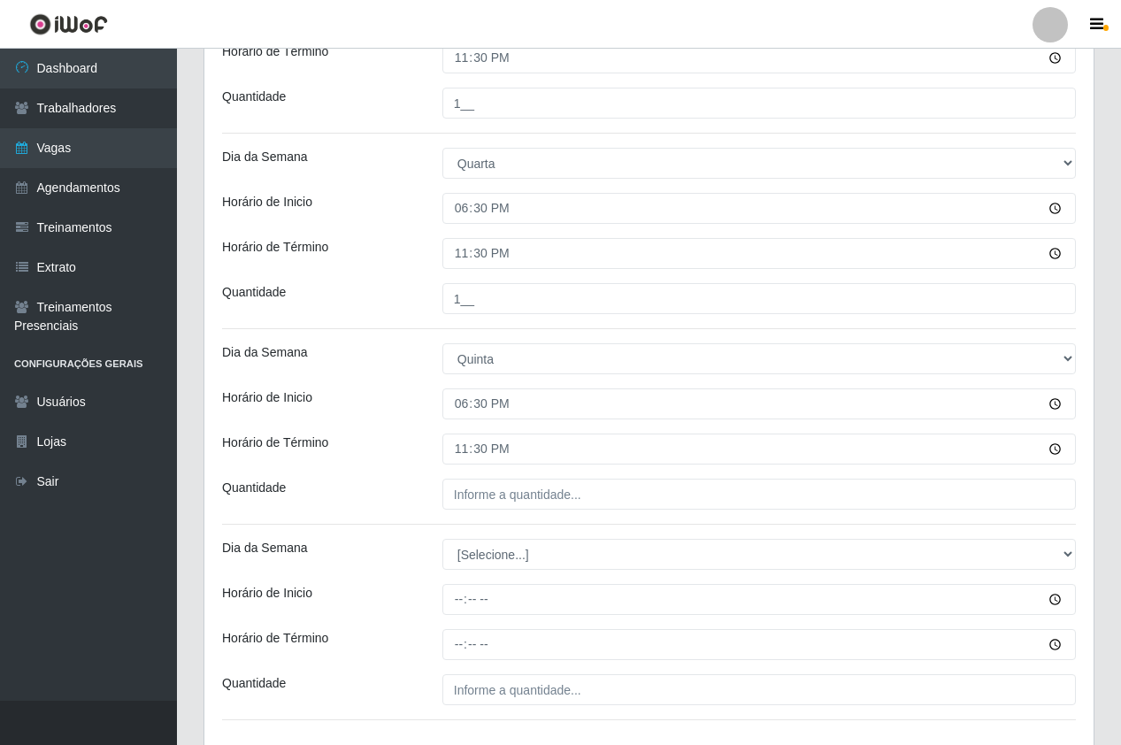
click at [533, 476] on div "Loja Pizza Nostra Função [Selecione...] ASG ASG + ASG ++ Auxiliar de Cozinha Au…" at bounding box center [648, 97] width 889 height 1307
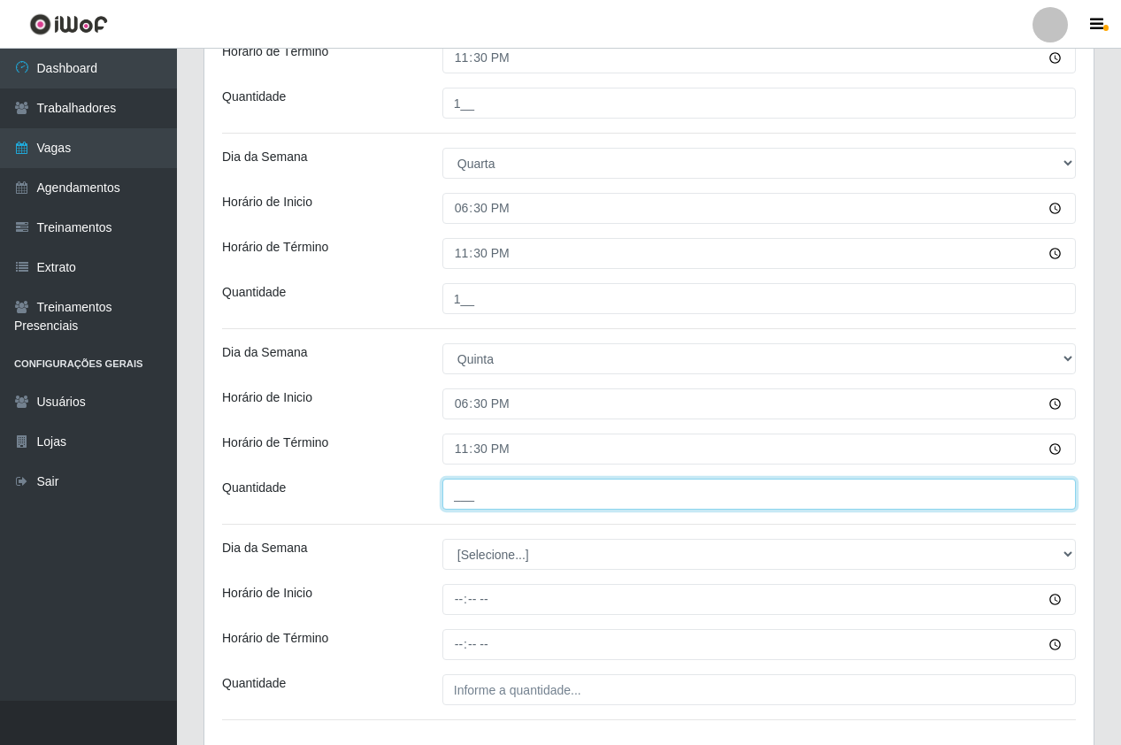
click at [538, 492] on input "___" at bounding box center [758, 494] width 633 height 31
type input "1__"
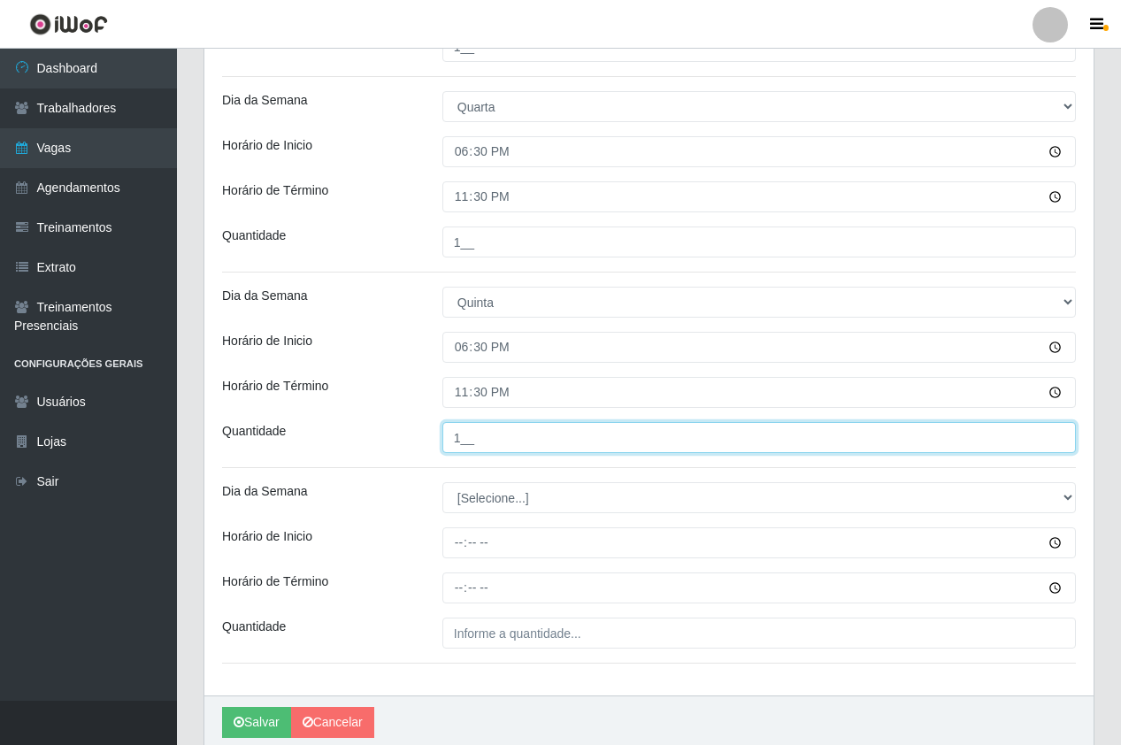
scroll to position [796, 0]
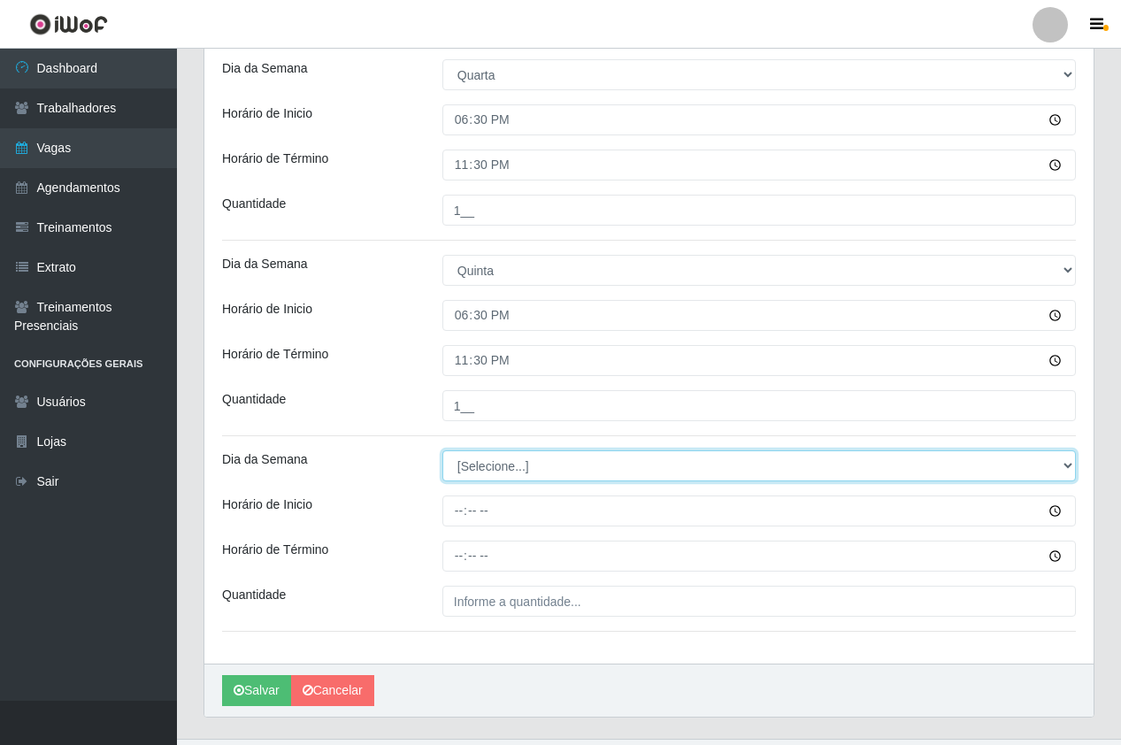
click at [516, 463] on select "[Selecione...] Segunda Terça Quarta Quinta Sexta Sábado Domingo" at bounding box center [758, 465] width 633 height 31
select select "5"
click at [442, 450] on select "[Selecione...] Segunda Terça Quarta Quinta Sexta Sábado Domingo" at bounding box center [758, 465] width 633 height 31
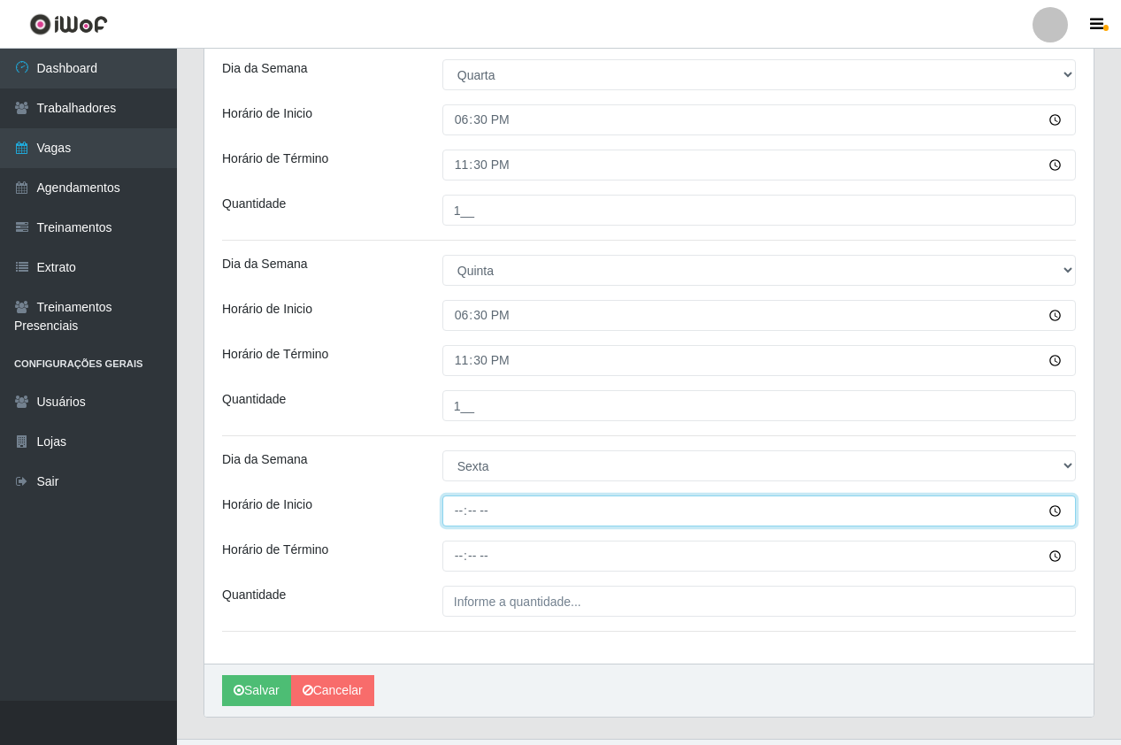
click at [458, 522] on input "Horário de Inicio" at bounding box center [758, 510] width 633 height 31
click at [460, 502] on input "Horário de Inicio" at bounding box center [758, 510] width 633 height 31
type input "18:30"
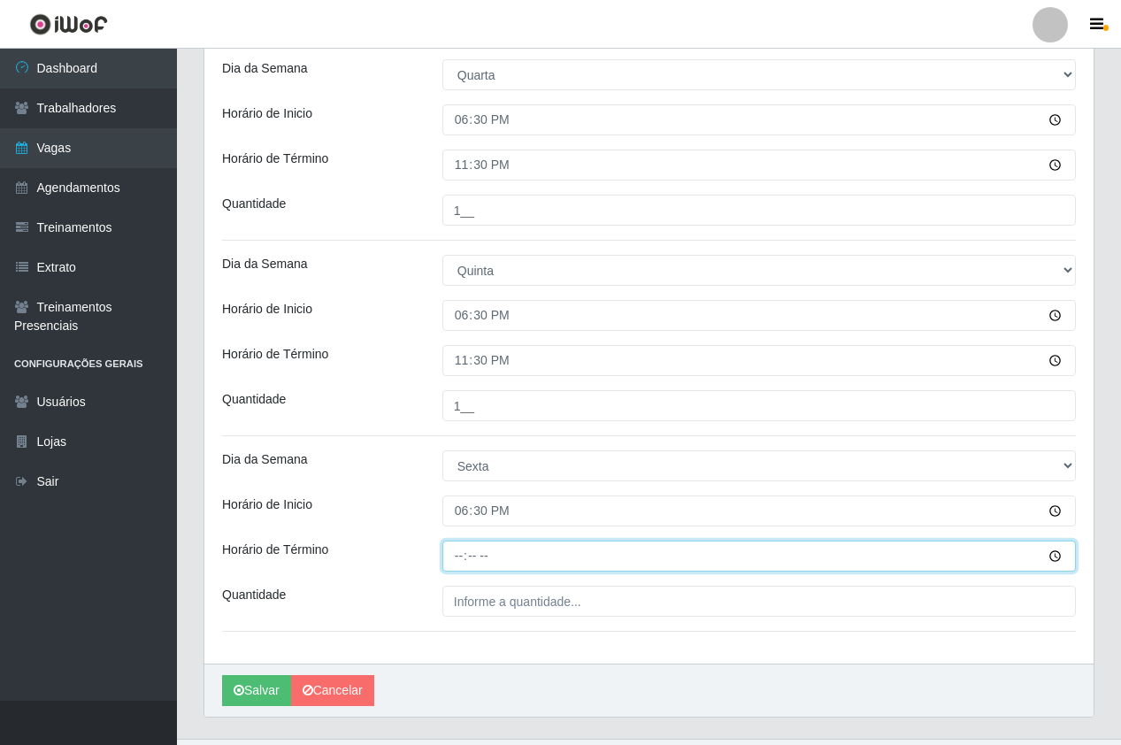
click at [466, 559] on input "Horário de Término" at bounding box center [758, 556] width 633 height 31
type input "23:30"
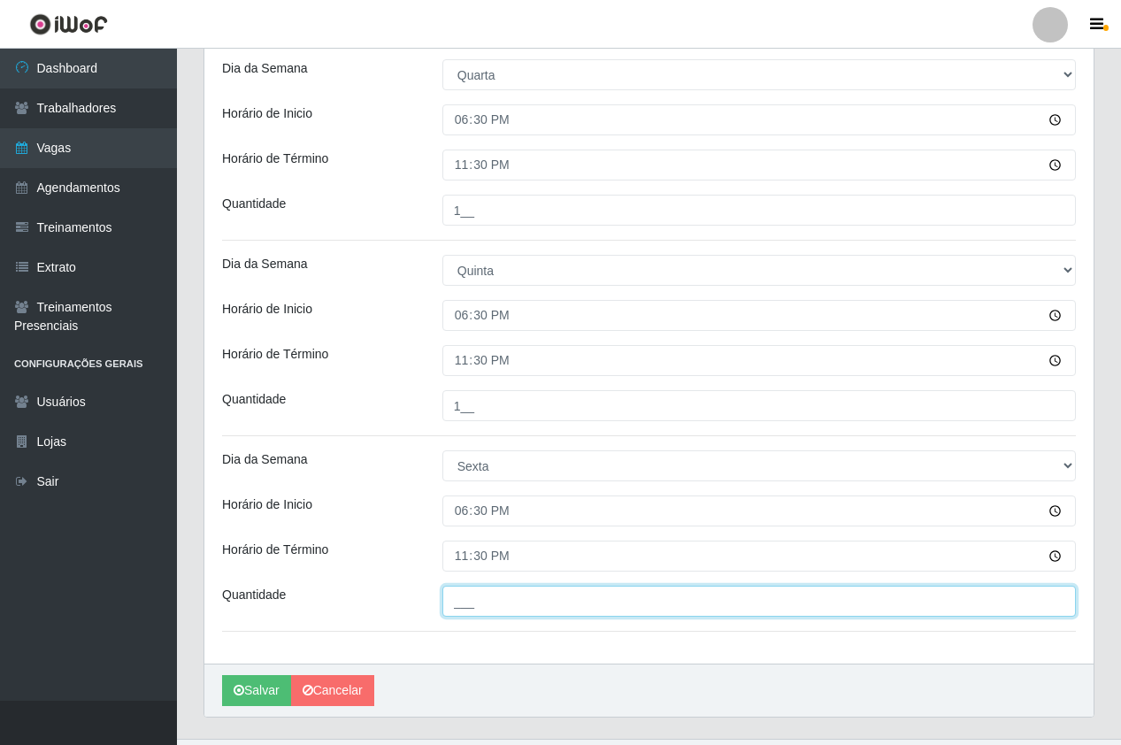
click at [497, 609] on input "___" at bounding box center [758, 601] width 633 height 31
type input "2__"
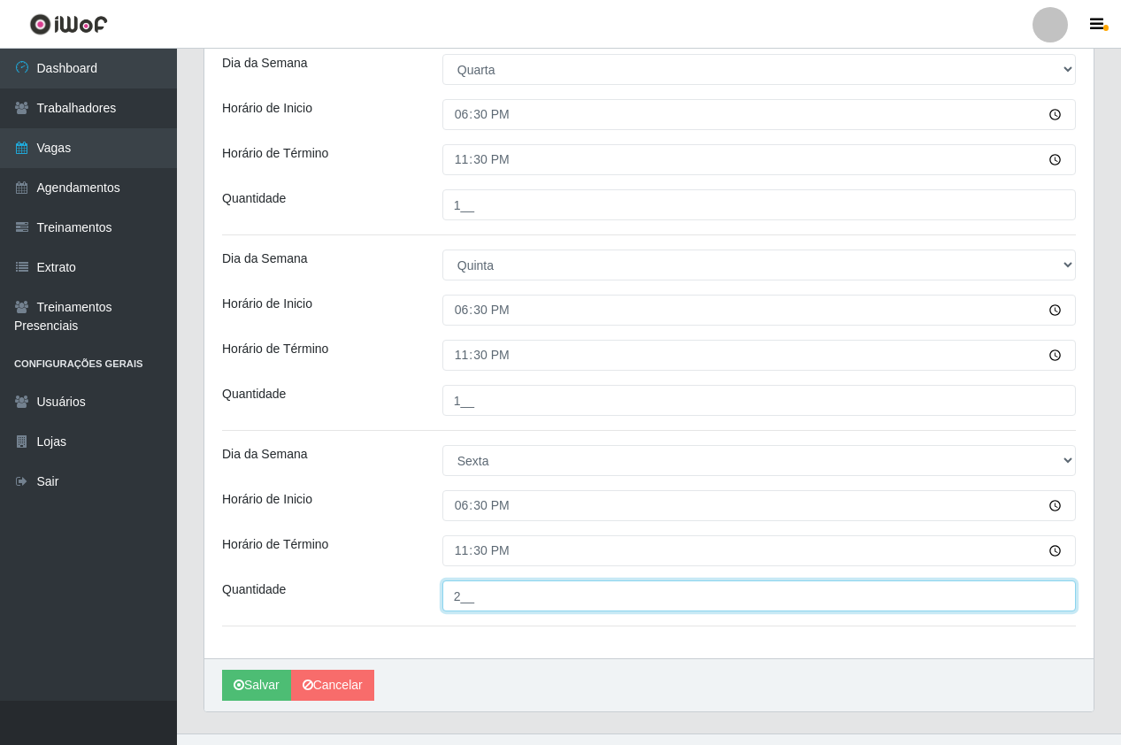
scroll to position [834, 0]
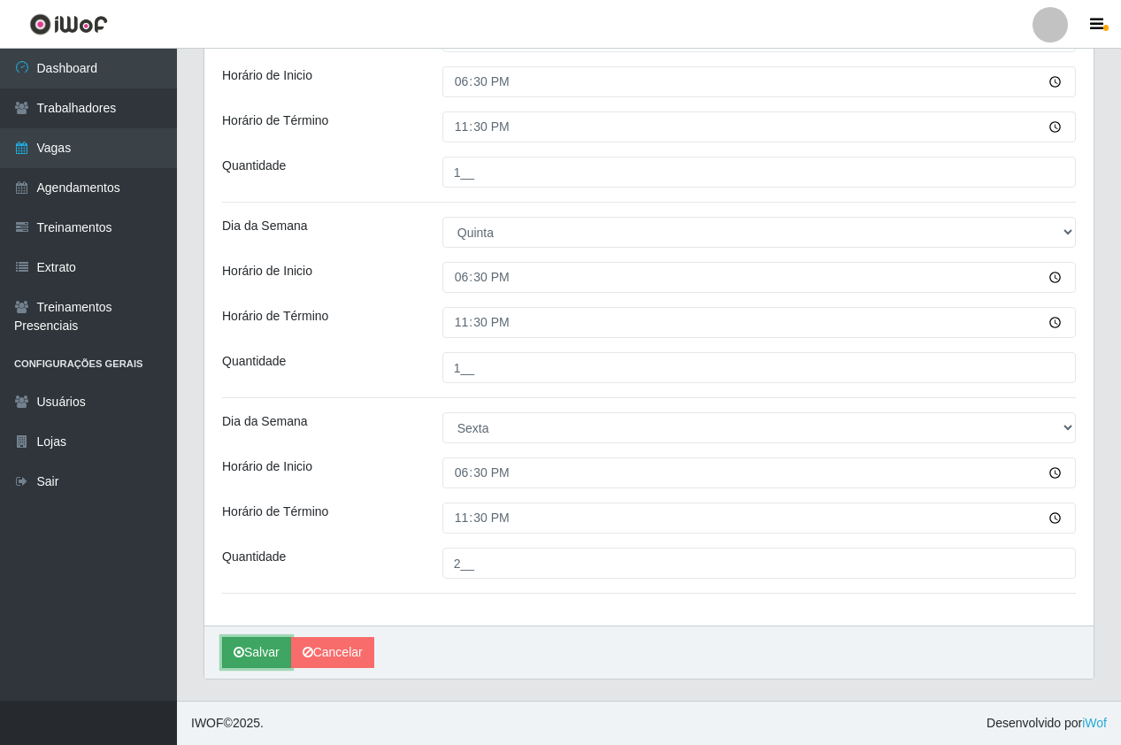
click at [254, 648] on button "Salvar" at bounding box center [256, 652] width 69 height 31
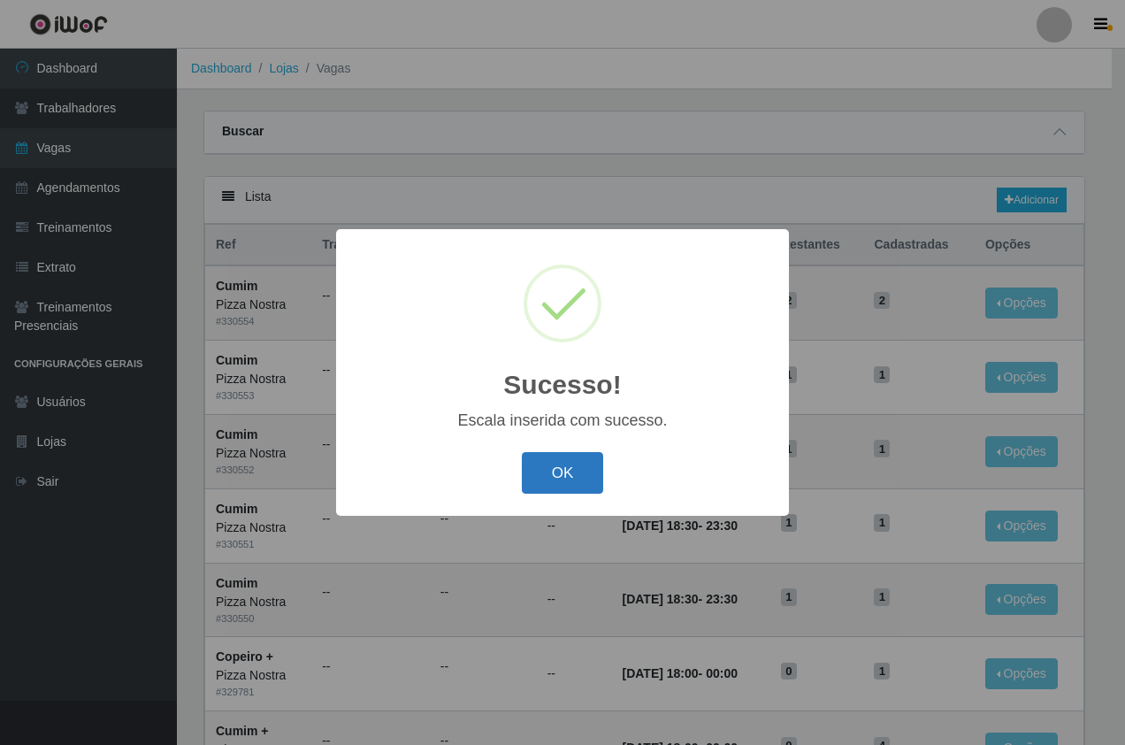
click at [567, 469] on button "OK" at bounding box center [563, 473] width 82 height 42
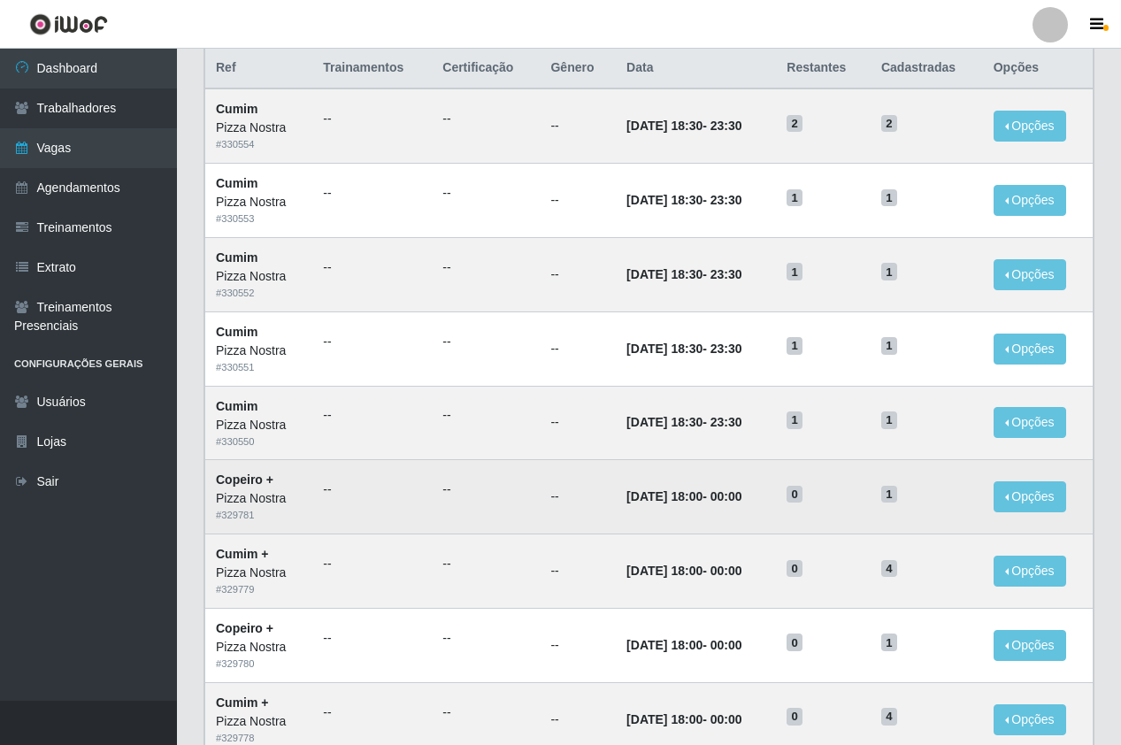
scroll to position [88, 0]
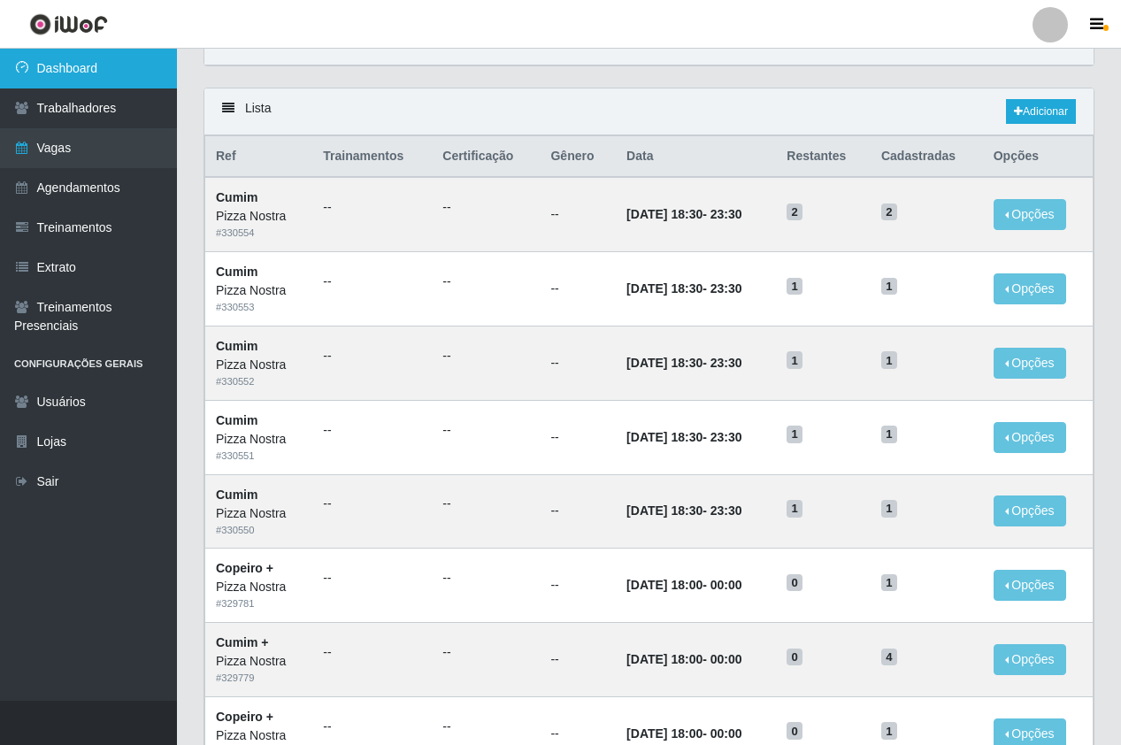
click at [119, 79] on link "Dashboard" at bounding box center [88, 69] width 177 height 40
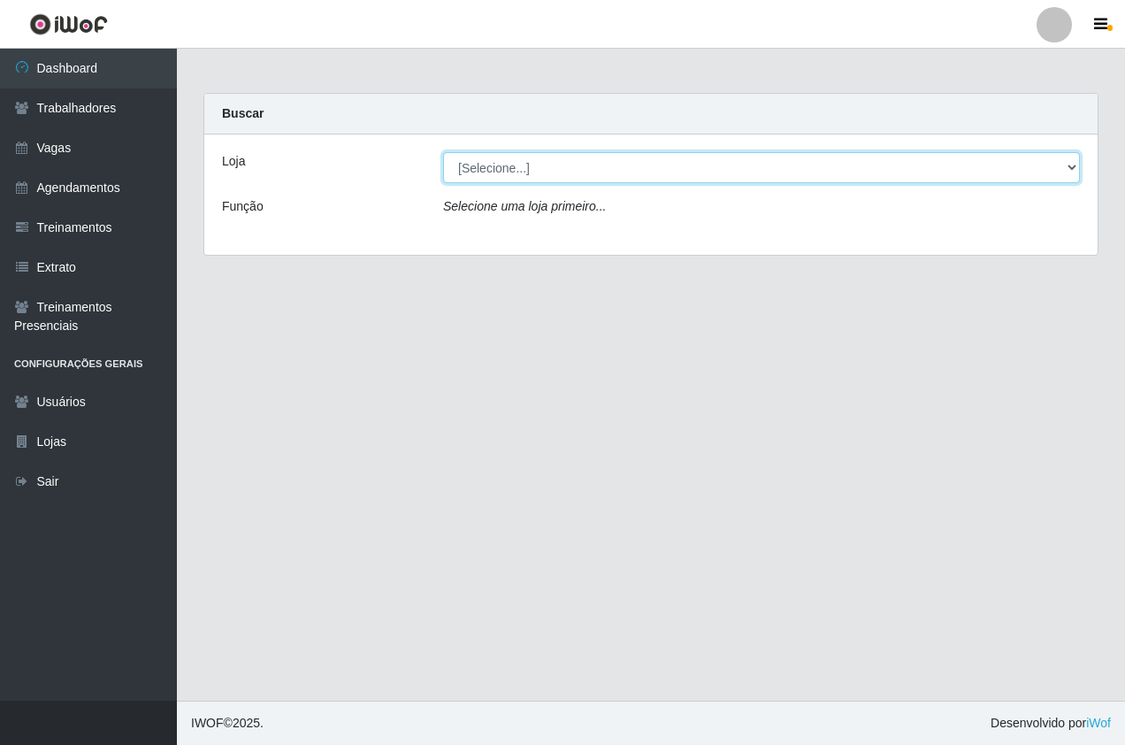
drag, startPoint x: 584, startPoint y: 177, endPoint x: 590, endPoint y: 184, distance: 9.4
click at [584, 177] on select "[Selecione...] Pizza Nostra" at bounding box center [761, 167] width 637 height 31
select select "337"
click at [443, 152] on select "[Selecione...] Pizza Nostra" at bounding box center [761, 167] width 637 height 31
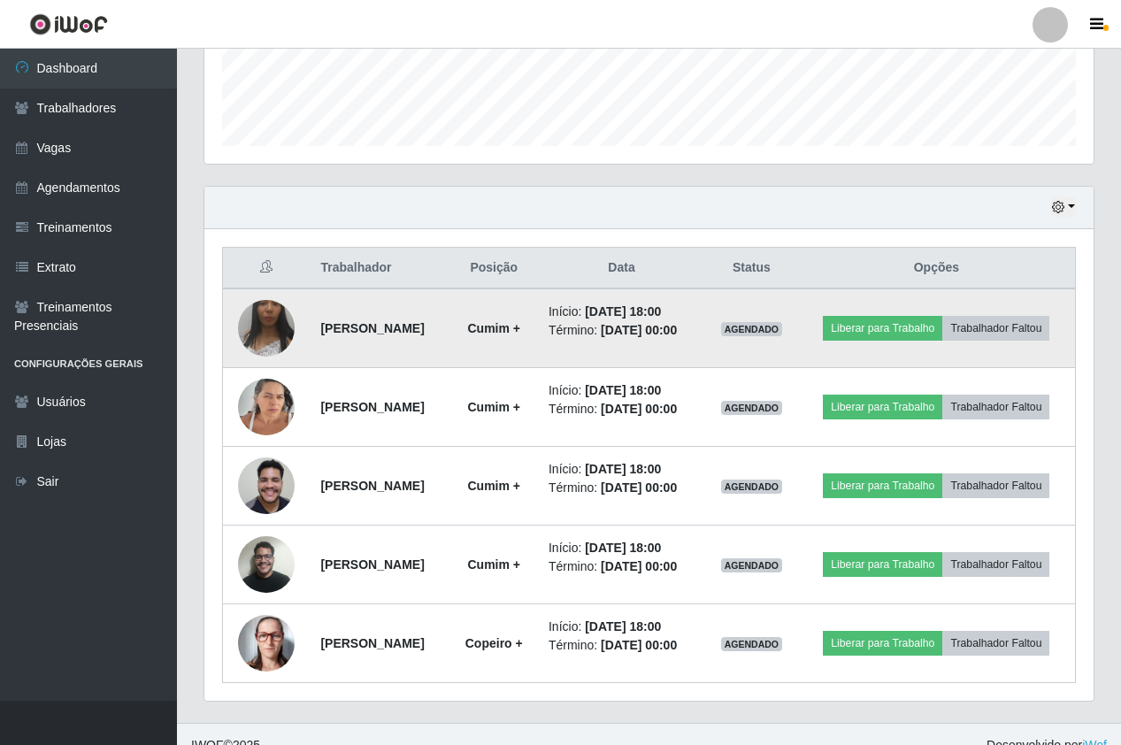
scroll to position [509, 0]
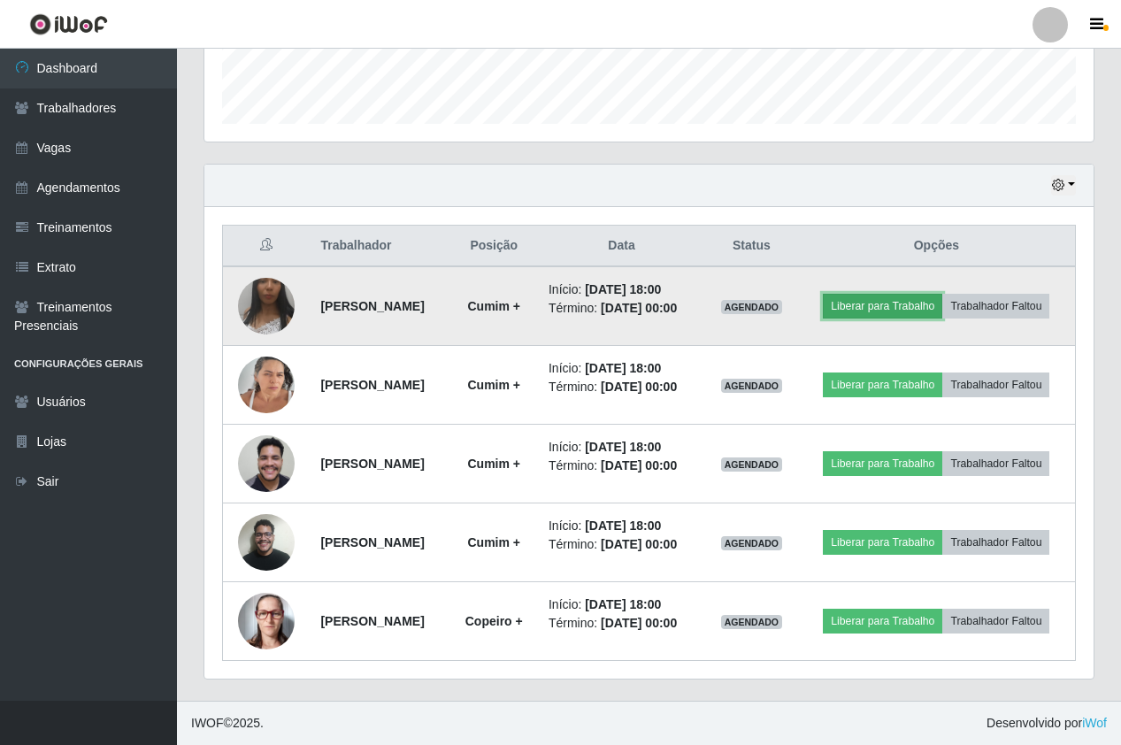
click at [869, 311] on button "Liberar para Trabalho" at bounding box center [882, 306] width 119 height 25
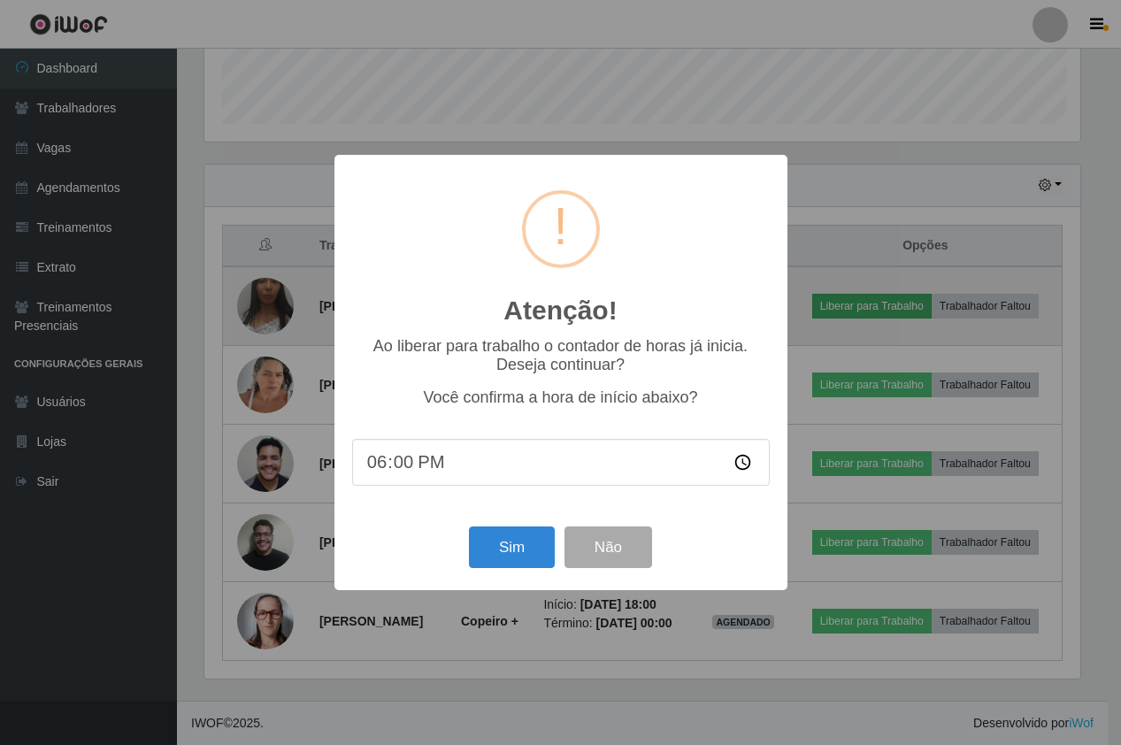
scroll to position [367, 880]
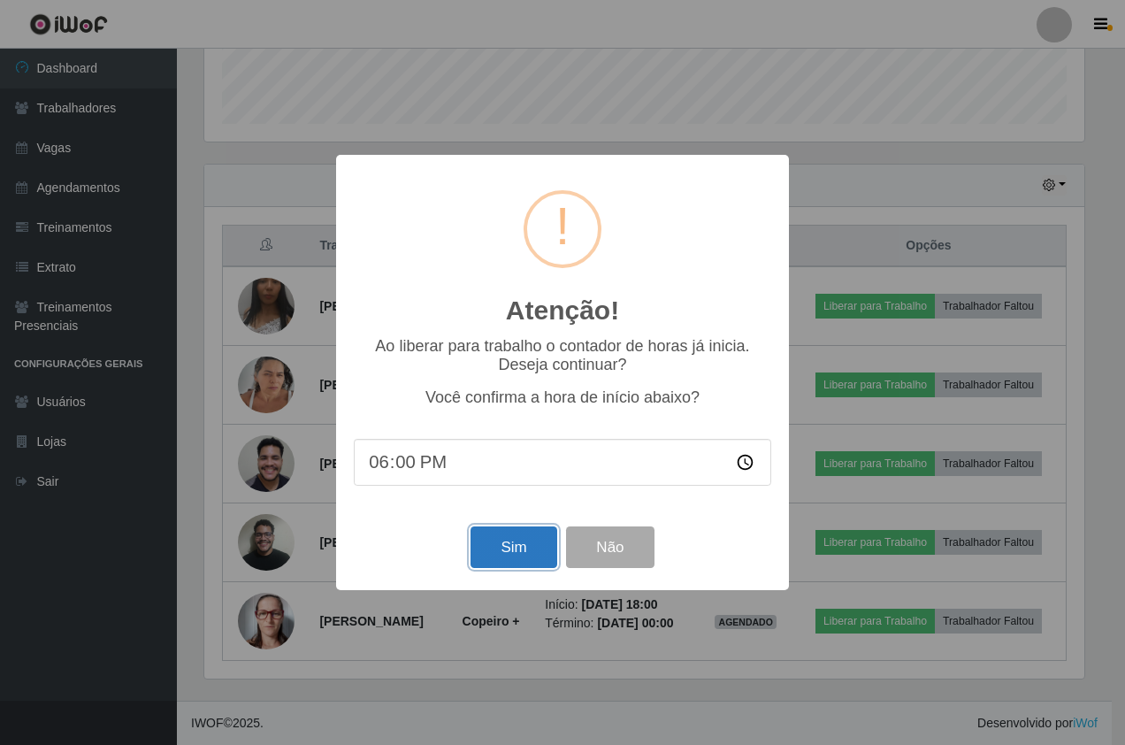
click at [541, 538] on button "Sim" at bounding box center [514, 547] width 86 height 42
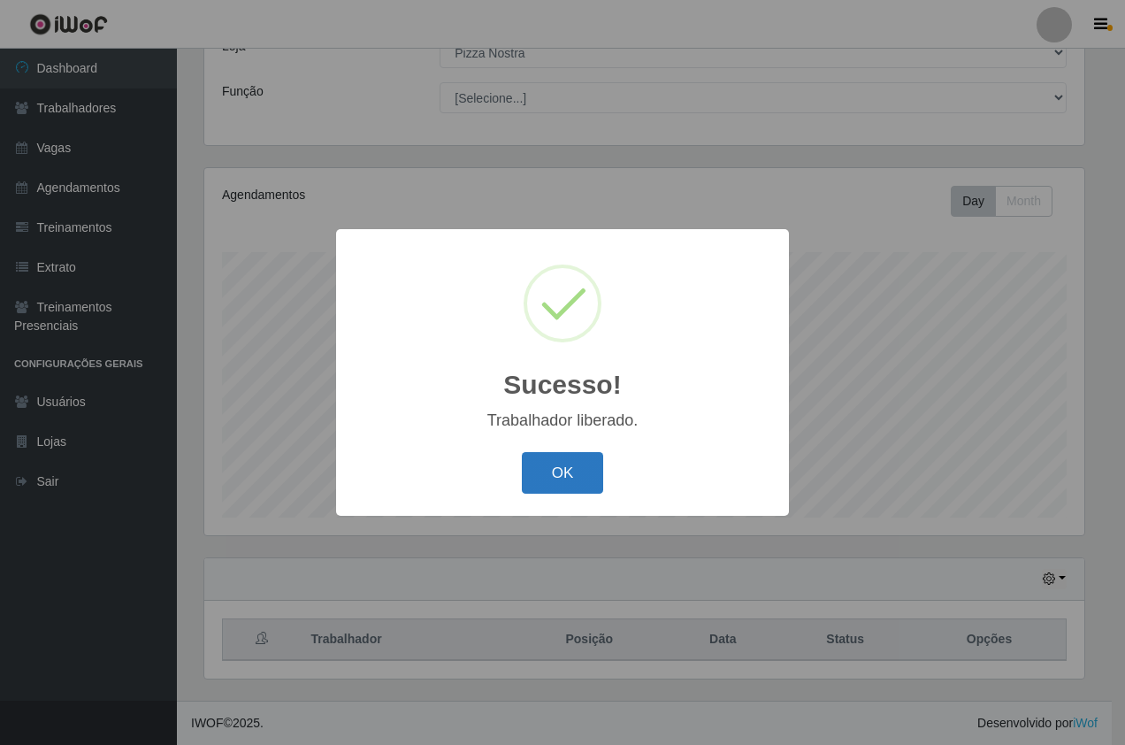
click at [597, 458] on button "OK" at bounding box center [563, 473] width 82 height 42
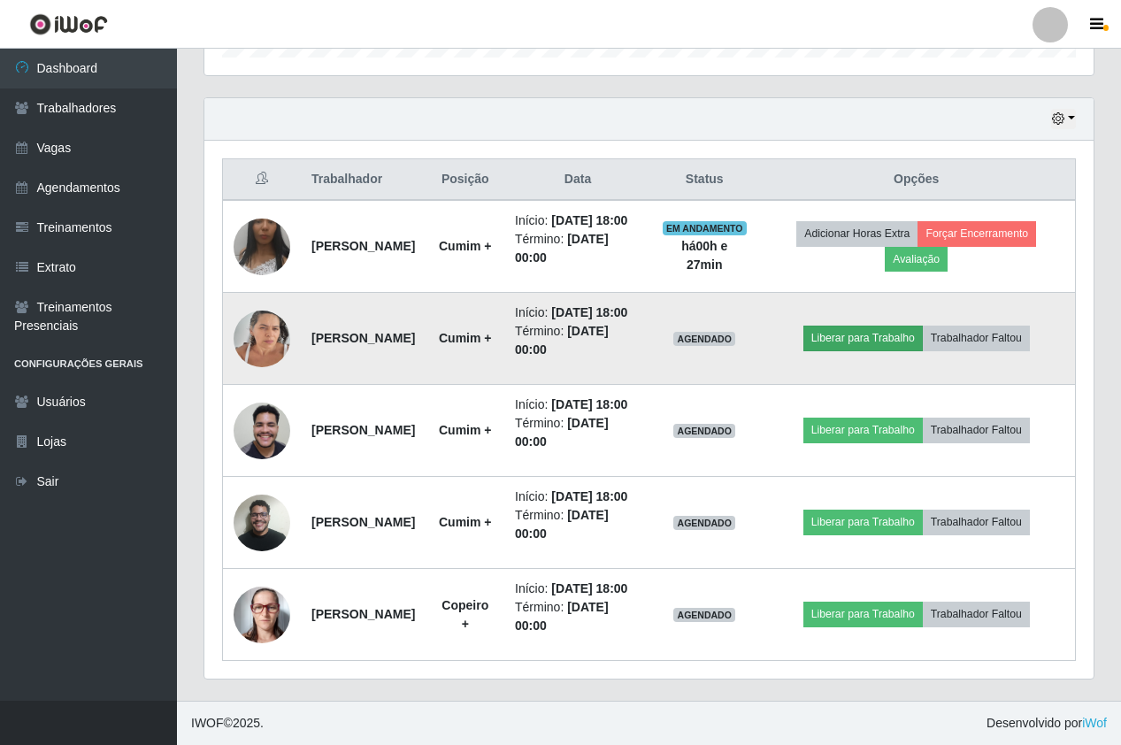
scroll to position [668, 0]
click at [842, 326] on button "Liberar para Trabalho" at bounding box center [862, 338] width 119 height 25
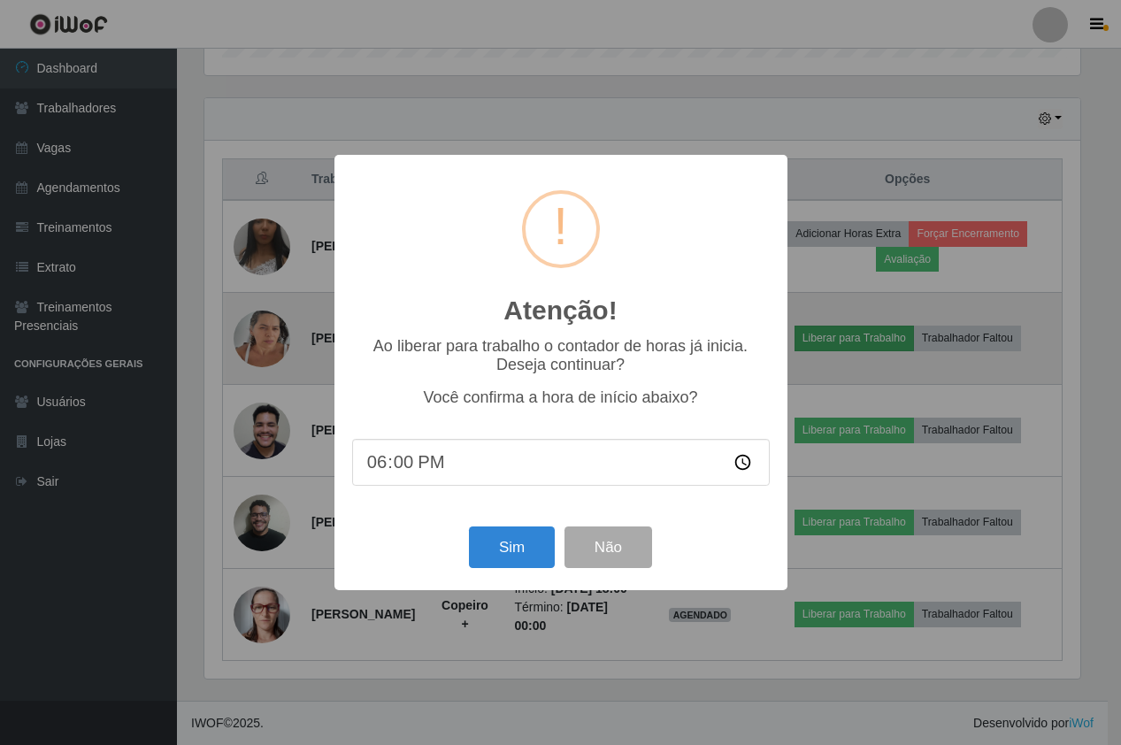
scroll to position [367, 880]
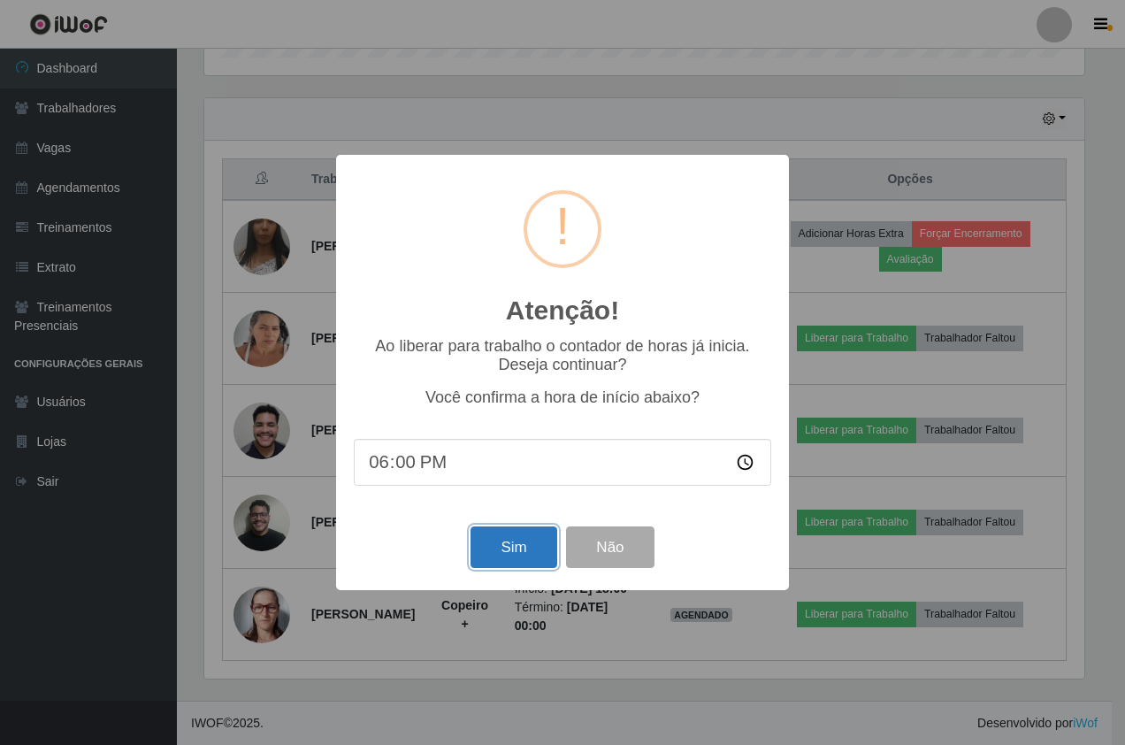
click at [513, 553] on button "Sim" at bounding box center [514, 547] width 86 height 42
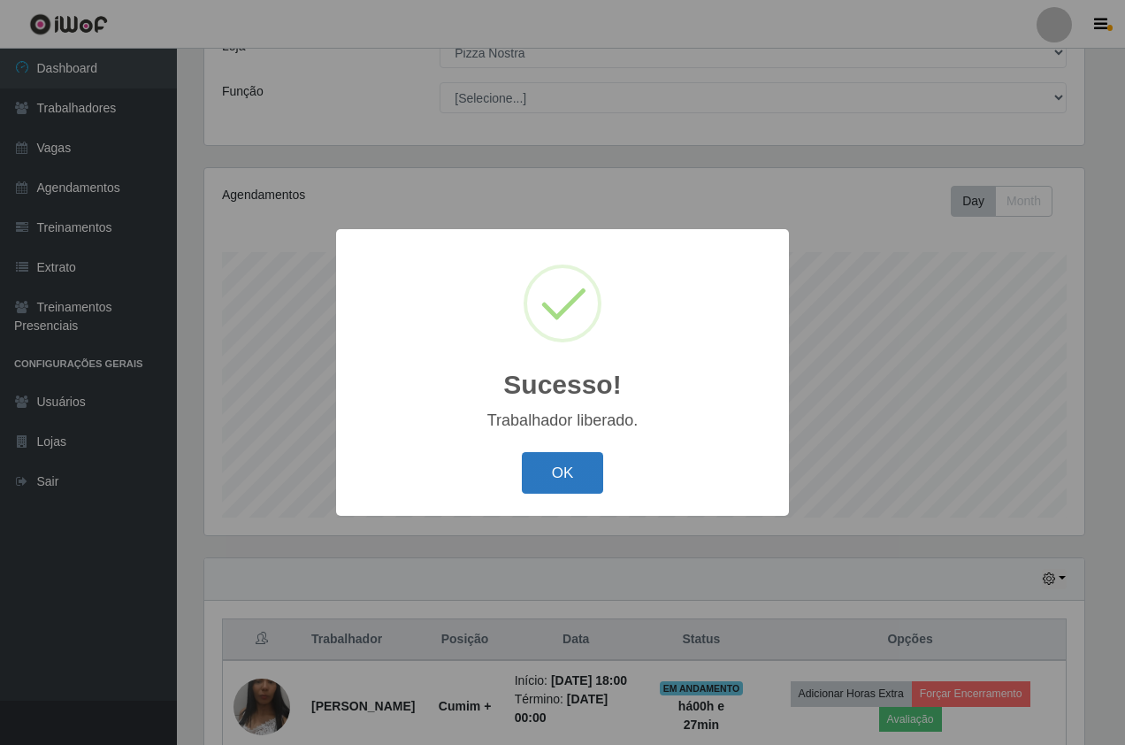
click at [537, 480] on button "OK" at bounding box center [563, 473] width 82 height 42
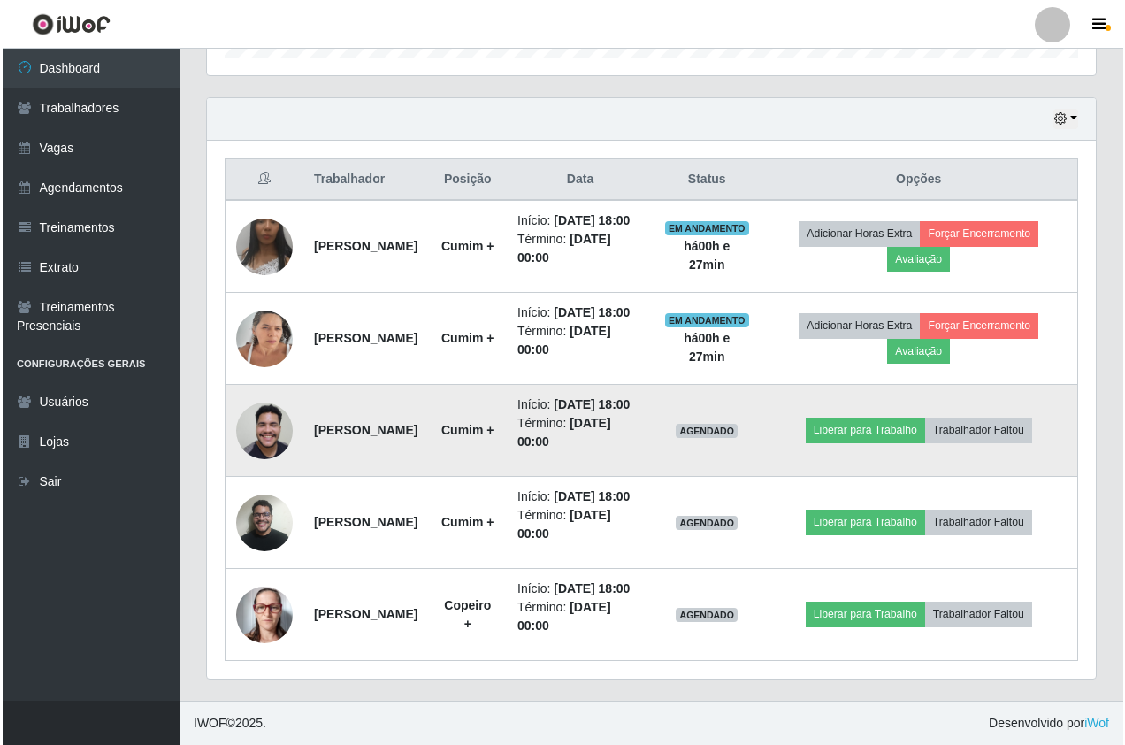
scroll to position [668, 0]
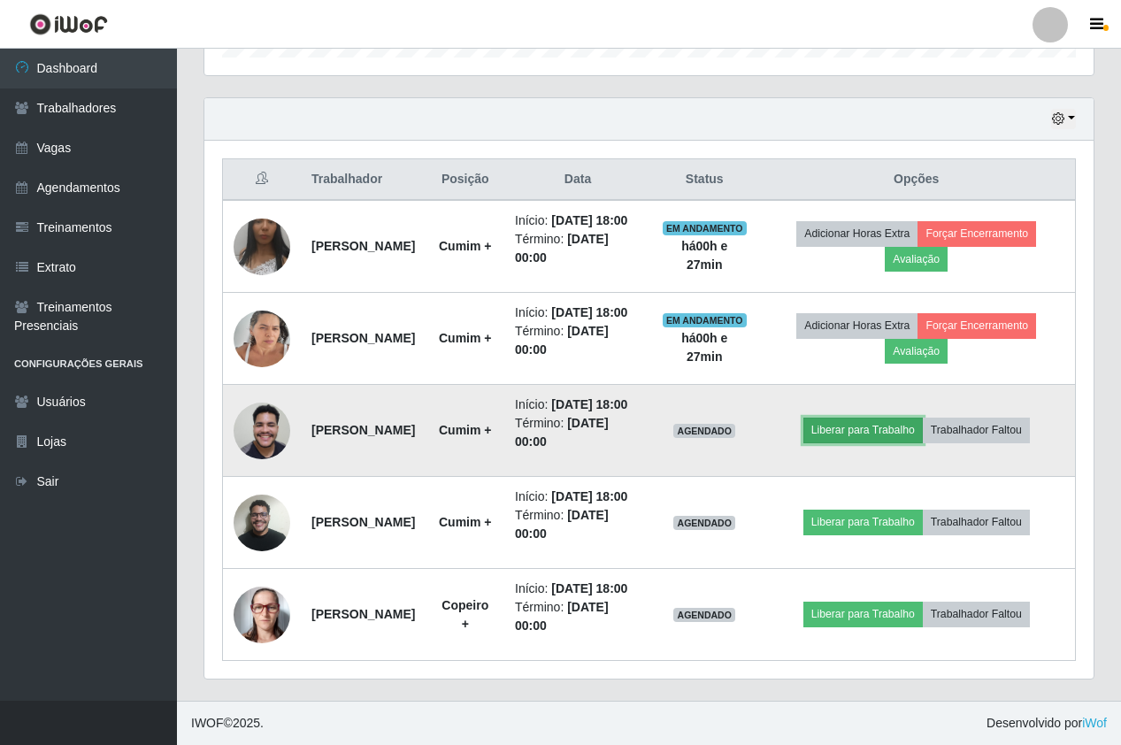
click at [842, 418] on button "Liberar para Trabalho" at bounding box center [862, 430] width 119 height 25
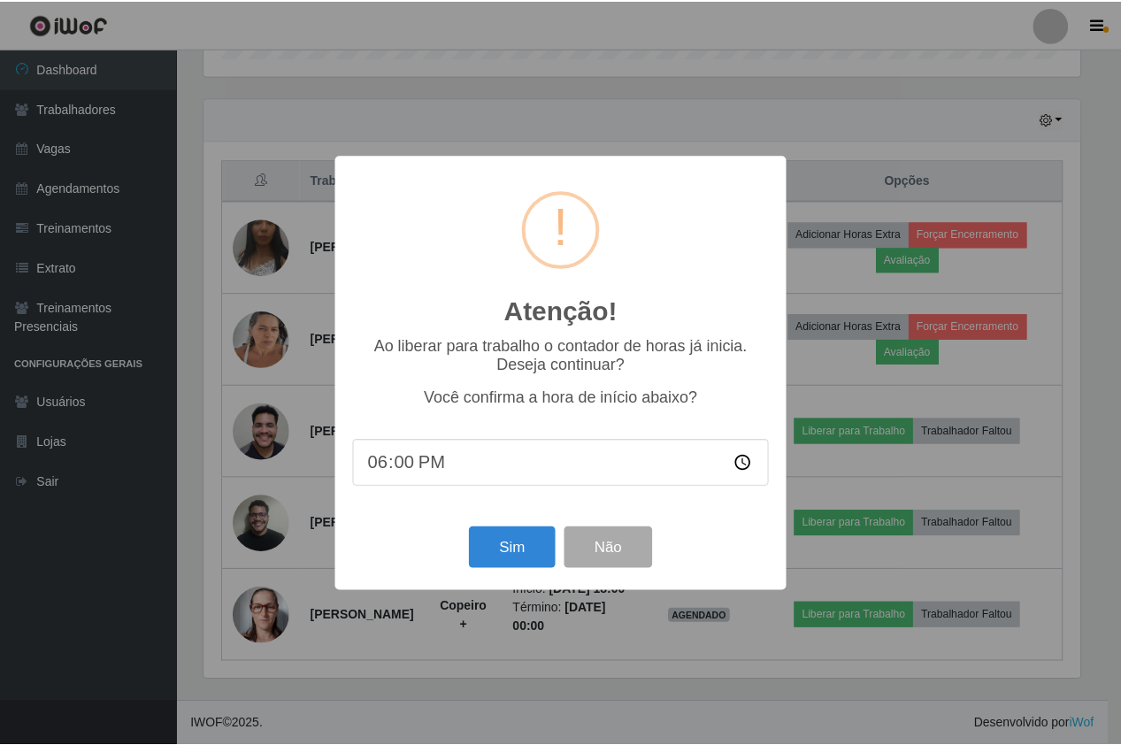
scroll to position [367, 880]
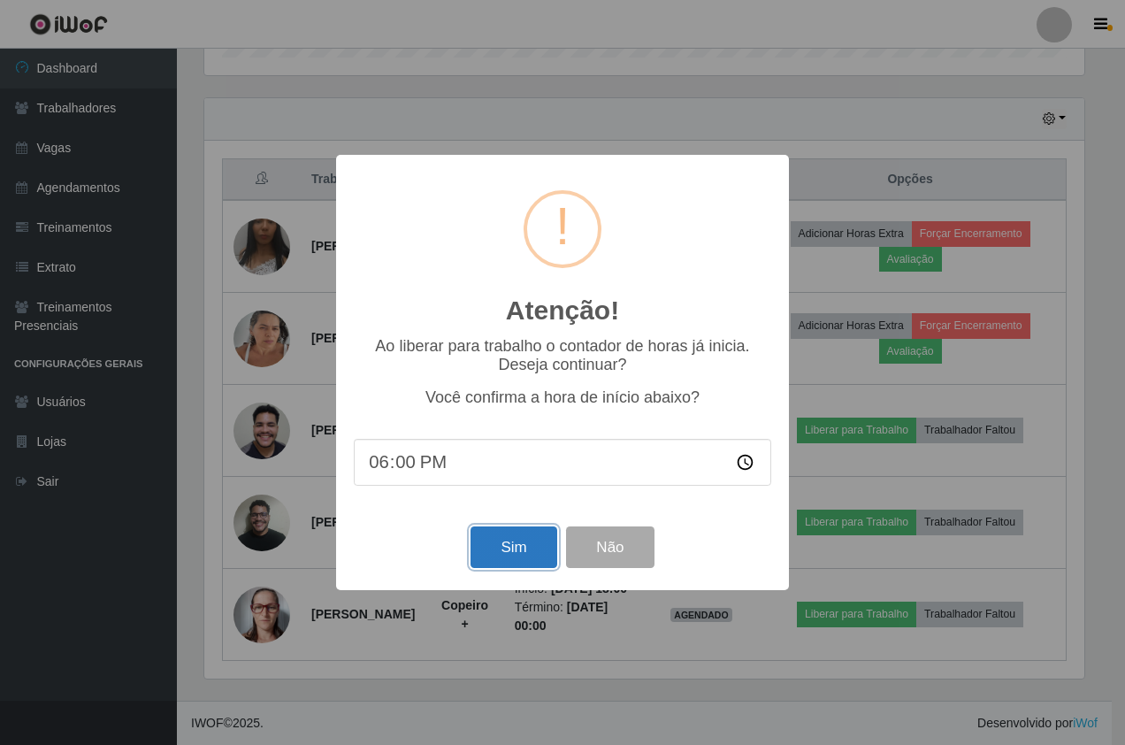
click at [499, 558] on button "Sim" at bounding box center [514, 547] width 86 height 42
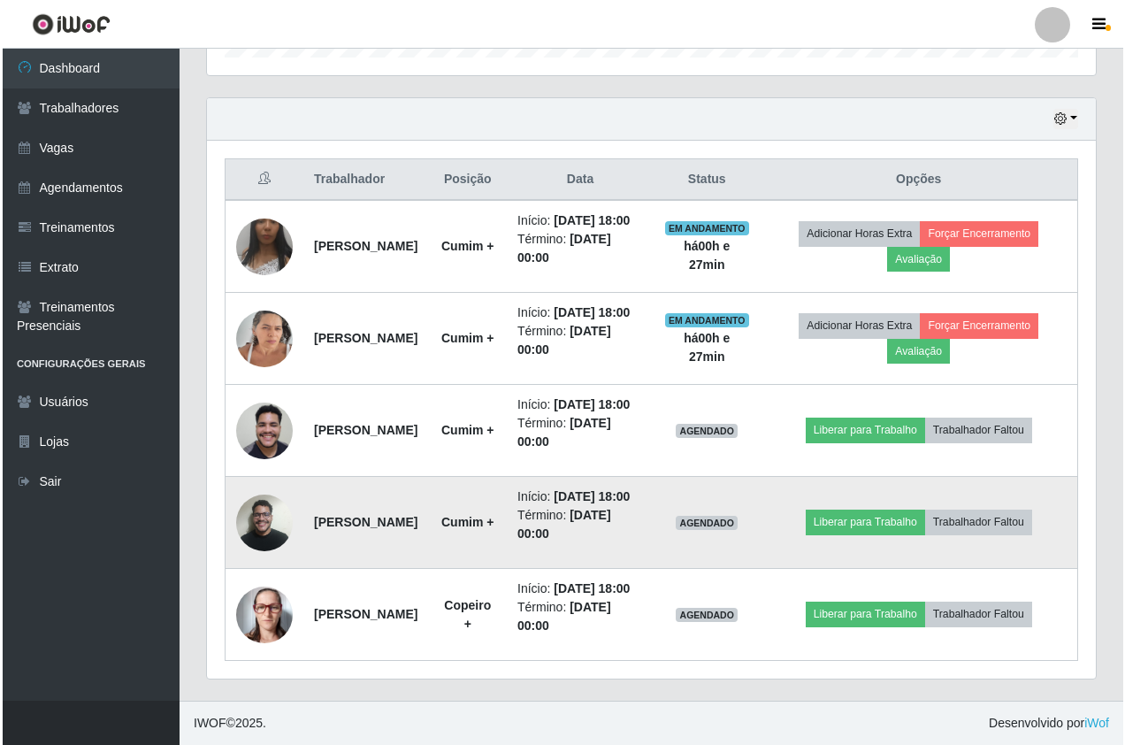
scroll to position [0, 0]
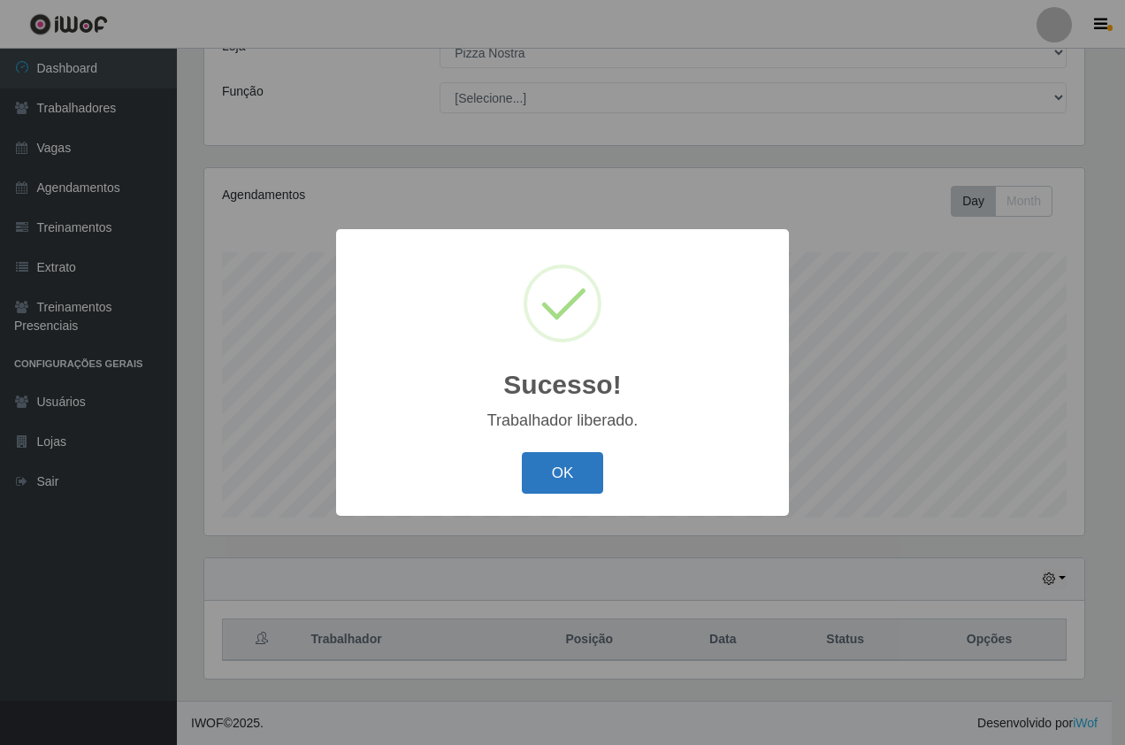
click at [563, 484] on button "OK" at bounding box center [563, 473] width 82 height 42
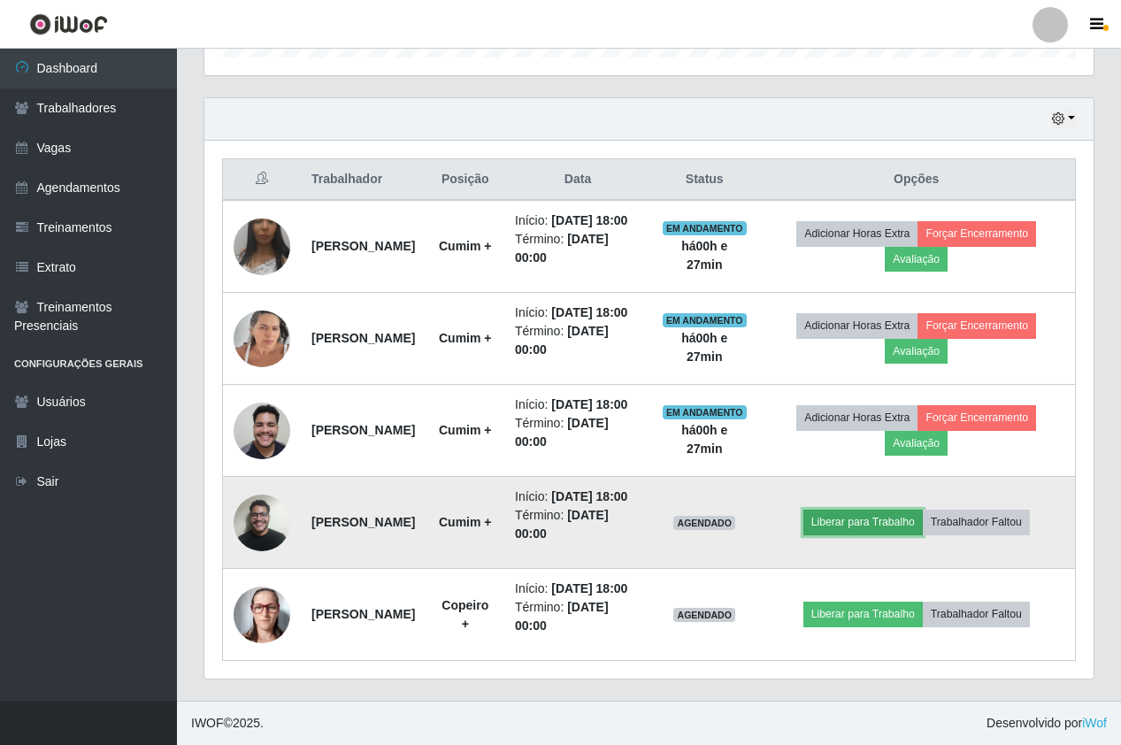
click at [829, 510] on button "Liberar para Trabalho" at bounding box center [862, 522] width 119 height 25
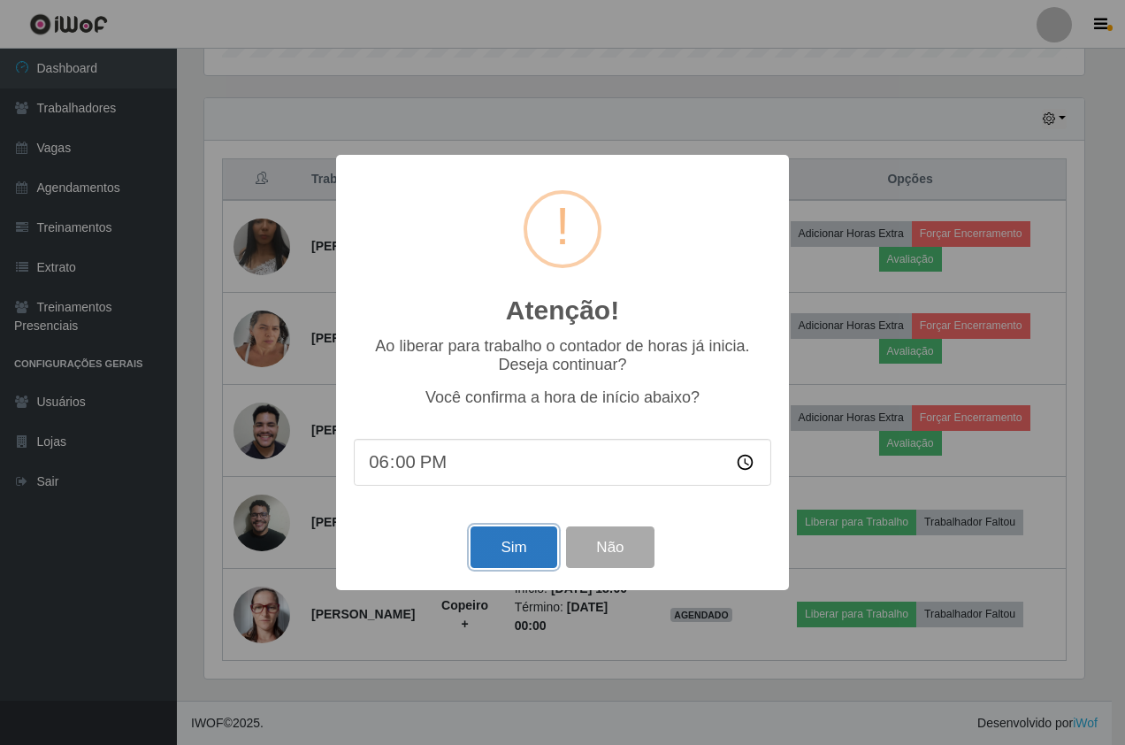
click at [475, 554] on button "Sim" at bounding box center [514, 547] width 86 height 42
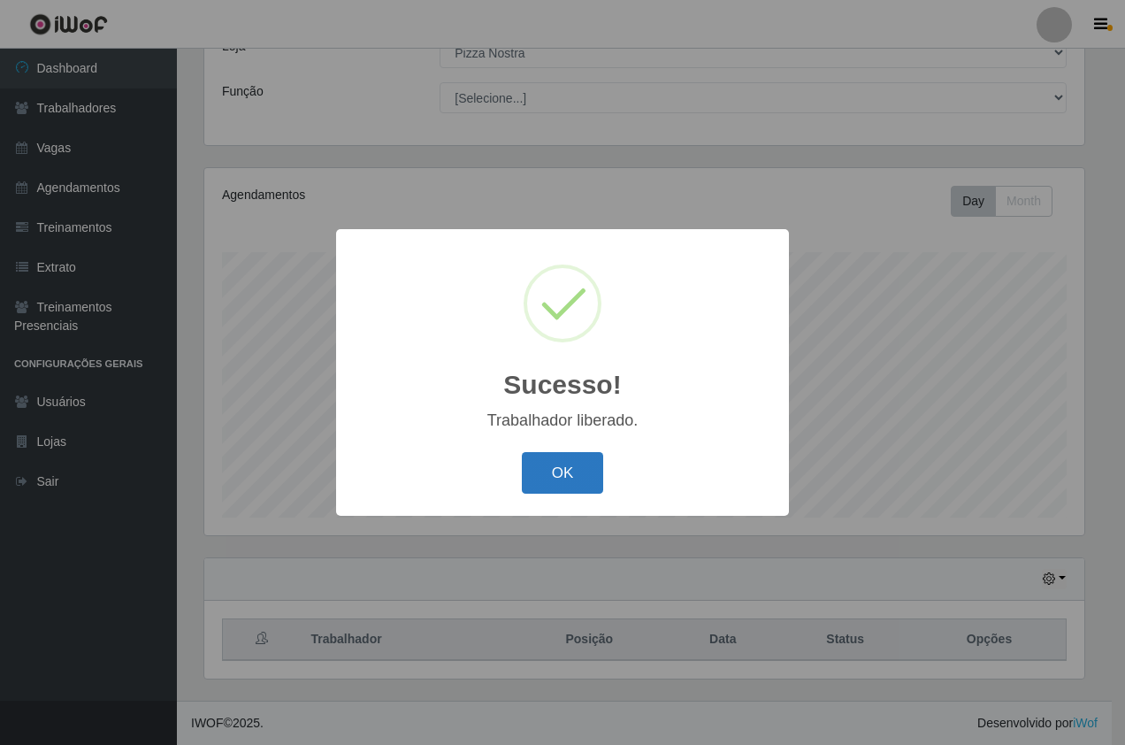
click at [579, 482] on button "OK" at bounding box center [563, 473] width 82 height 42
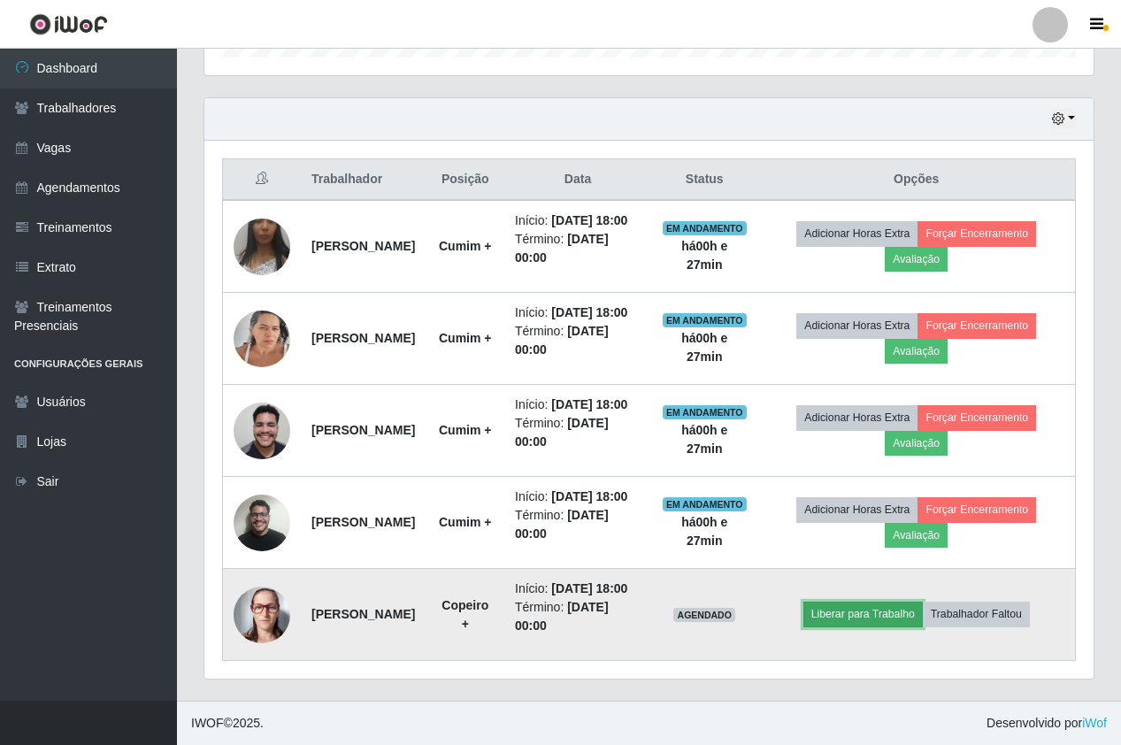
click at [842, 606] on button "Liberar para Trabalho" at bounding box center [862, 614] width 119 height 25
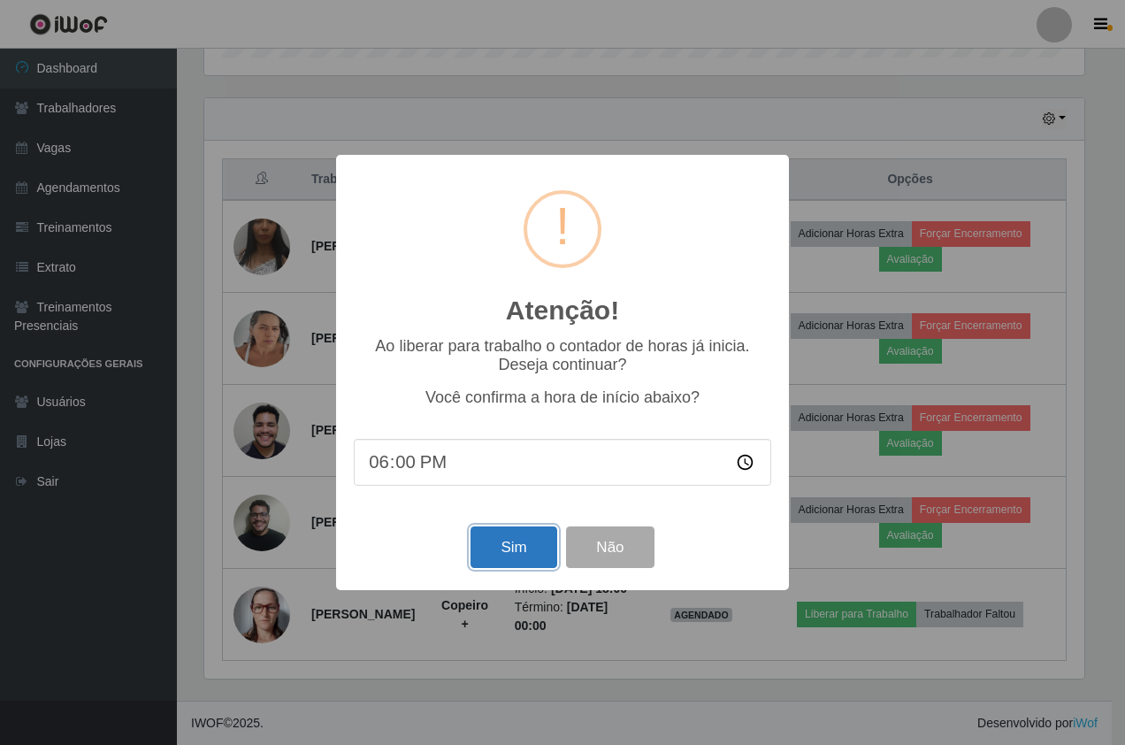
click at [485, 540] on button "Sim" at bounding box center [514, 547] width 86 height 42
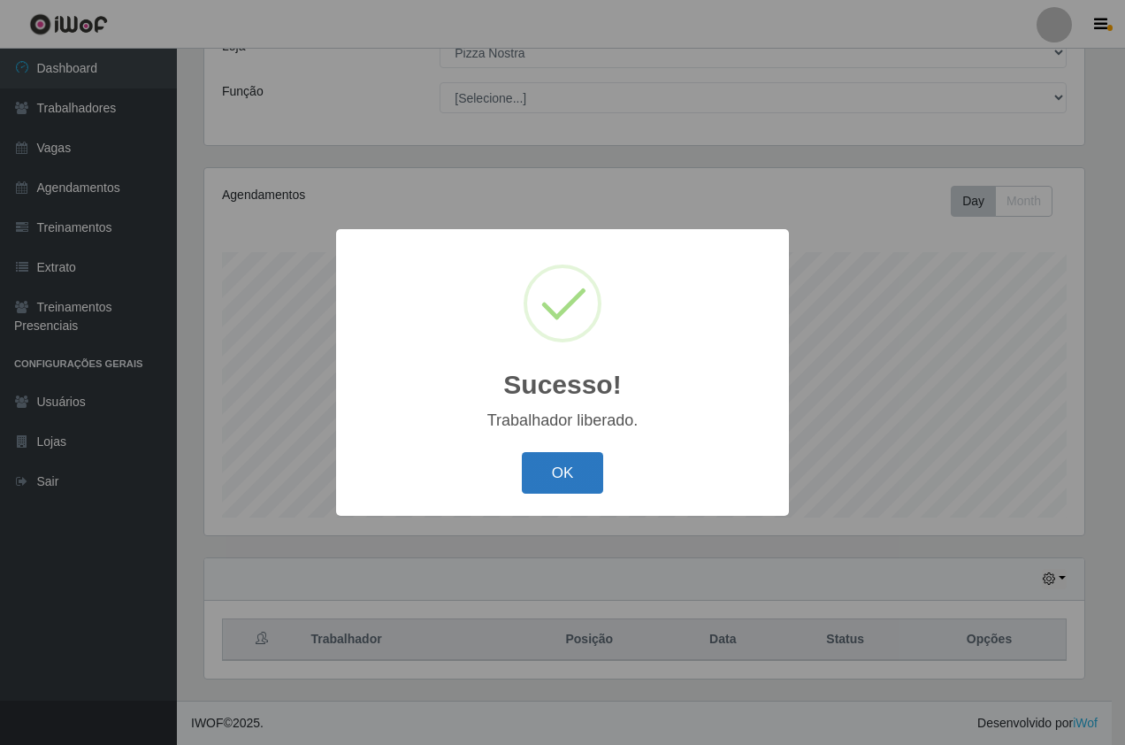
click at [578, 467] on button "OK" at bounding box center [563, 473] width 82 height 42
